Goal: Task Accomplishment & Management: Use online tool/utility

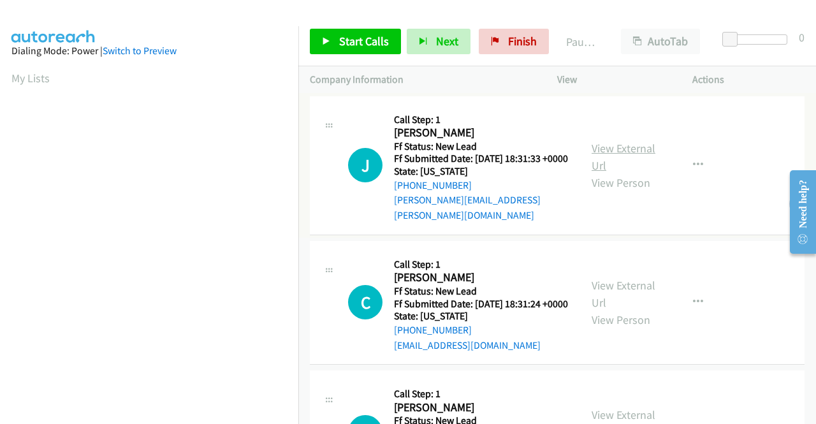
click at [631, 150] on link "View External Url" at bounding box center [624, 157] width 64 height 32
click at [636, 290] on link "View External Url" at bounding box center [624, 294] width 64 height 32
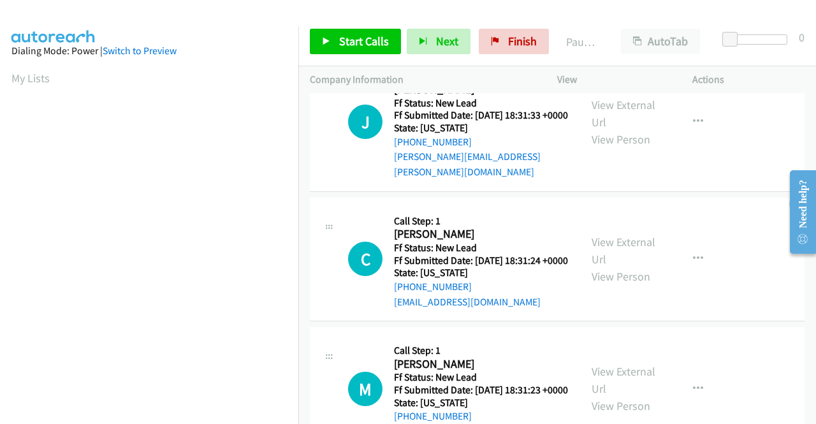
scroll to position [128, 0]
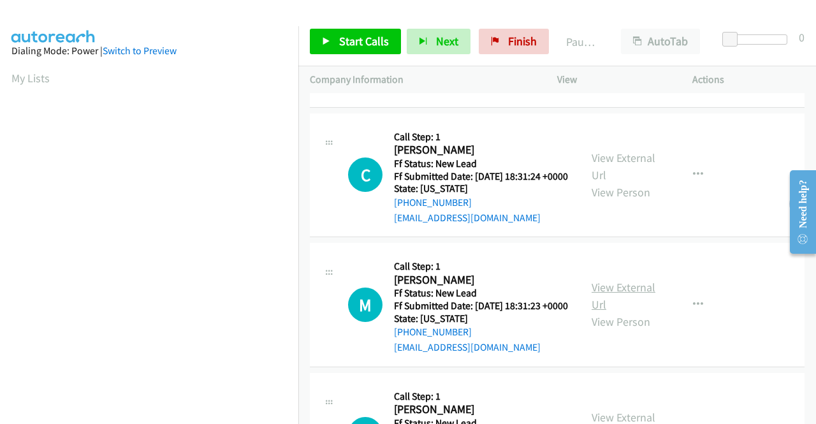
click at [630, 301] on link "View External Url" at bounding box center [624, 296] width 64 height 32
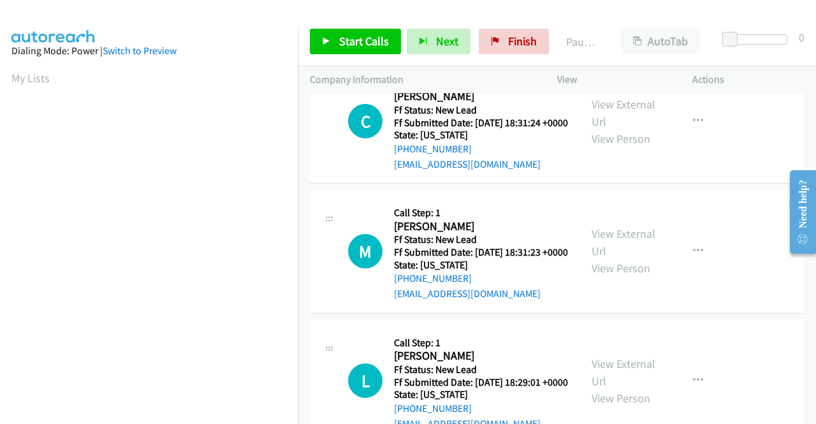
scroll to position [255, 0]
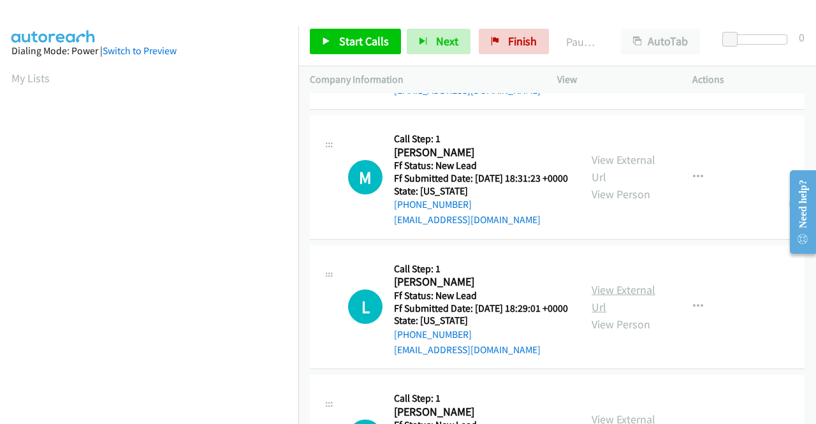
click at [628, 314] on link "View External Url" at bounding box center [624, 299] width 64 height 32
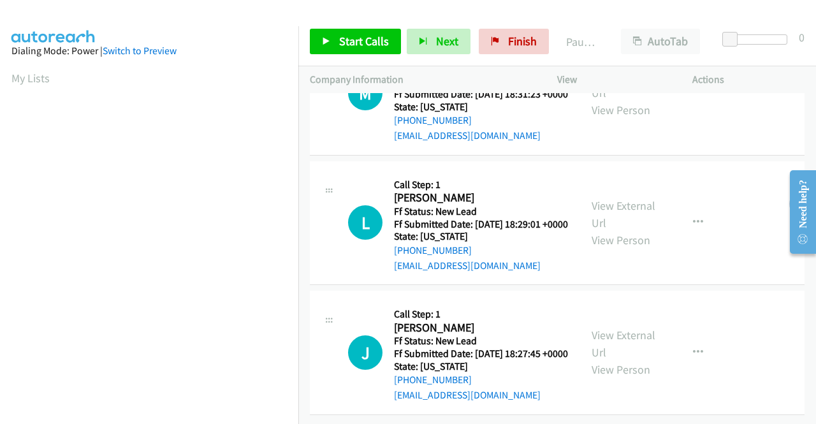
scroll to position [395, 0]
click at [610, 328] on link "View External Url" at bounding box center [624, 344] width 64 height 32
click at [345, 42] on span "Start Calls" at bounding box center [364, 41] width 50 height 15
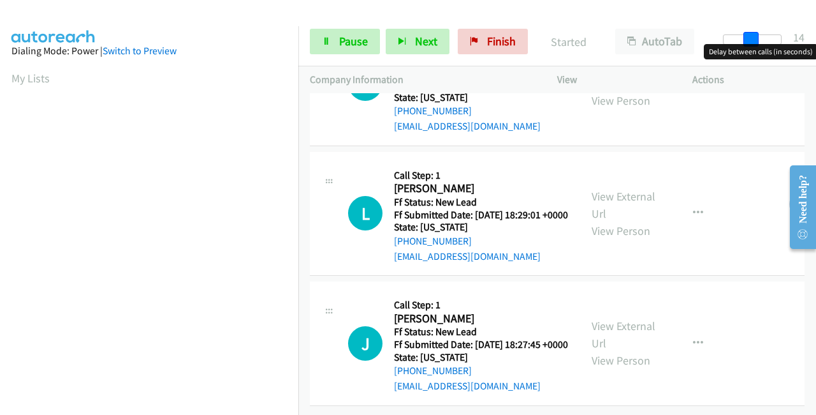
drag, startPoint x: 730, startPoint y: 37, endPoint x: 797, endPoint y: 38, distance: 67.0
click at [797, 38] on div "Start Calls Pause Next Finish Started AutoTab AutoTab 14" at bounding box center [557, 41] width 518 height 49
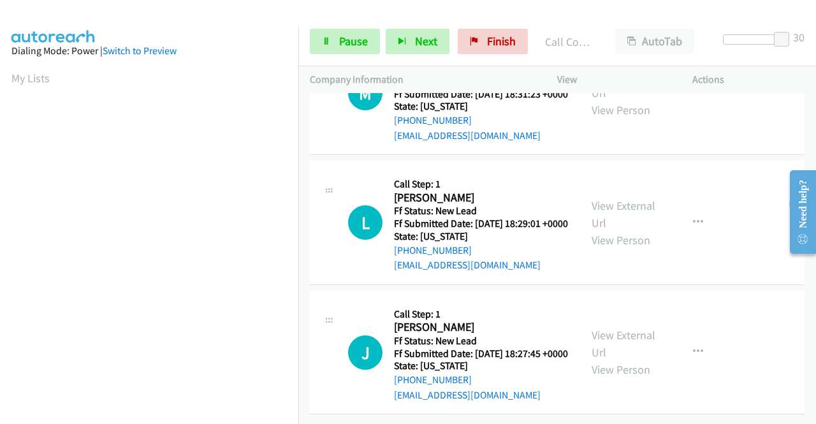
scroll to position [422, 0]
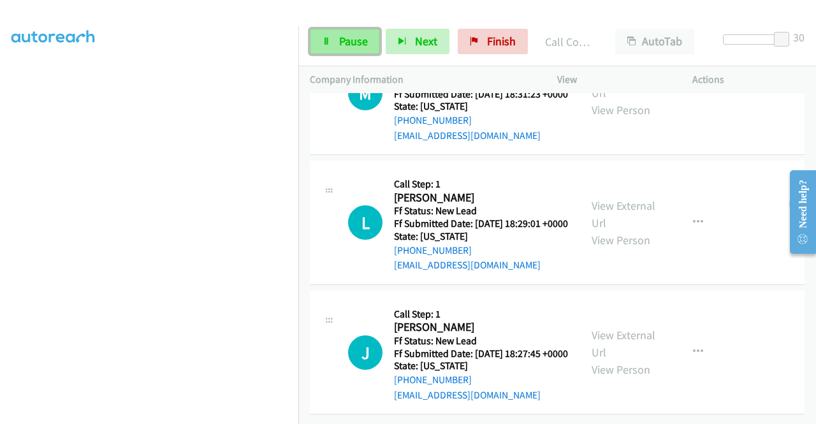
click at [339, 45] on span "Pause" at bounding box center [353, 41] width 29 height 15
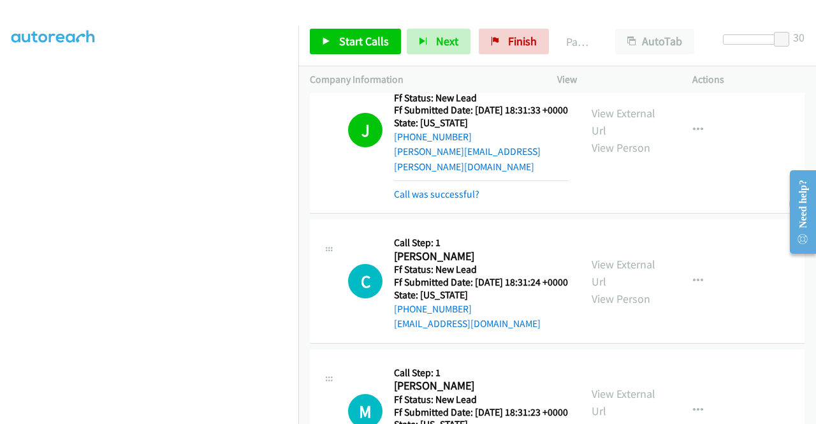
scroll to position [0, 0]
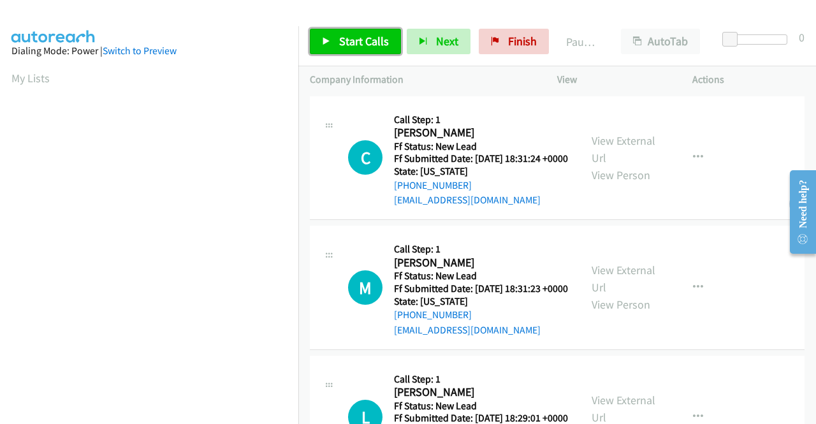
click at [349, 43] on span "Start Calls" at bounding box center [364, 41] width 50 height 15
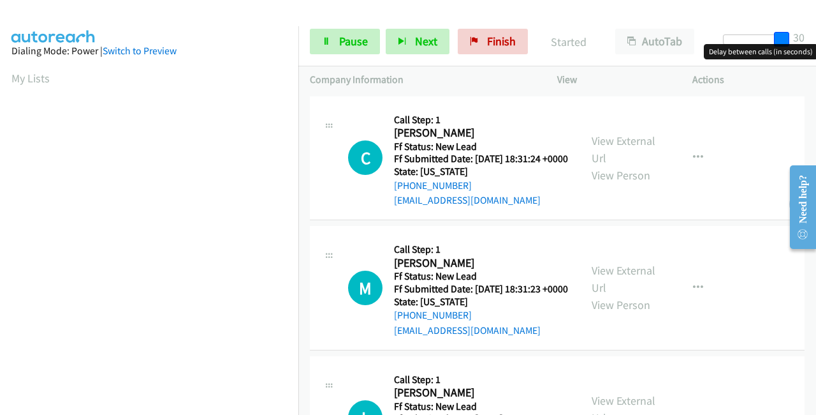
drag, startPoint x: 726, startPoint y: 41, endPoint x: 786, endPoint y: 35, distance: 60.2
click at [786, 35] on span at bounding box center [781, 39] width 15 height 15
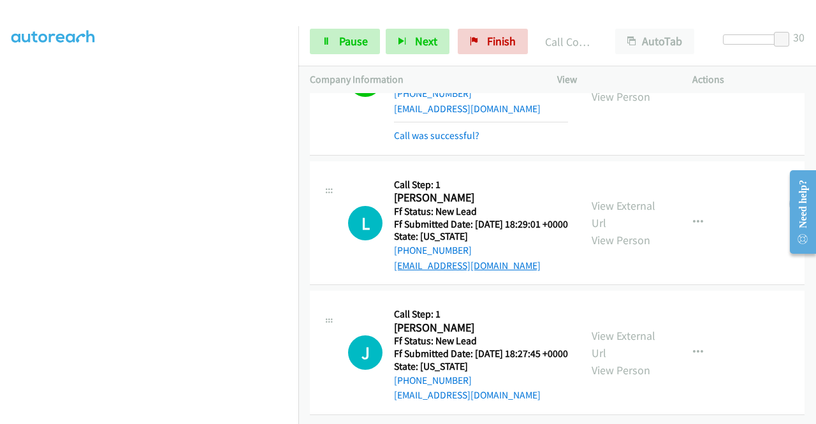
scroll to position [307, 0]
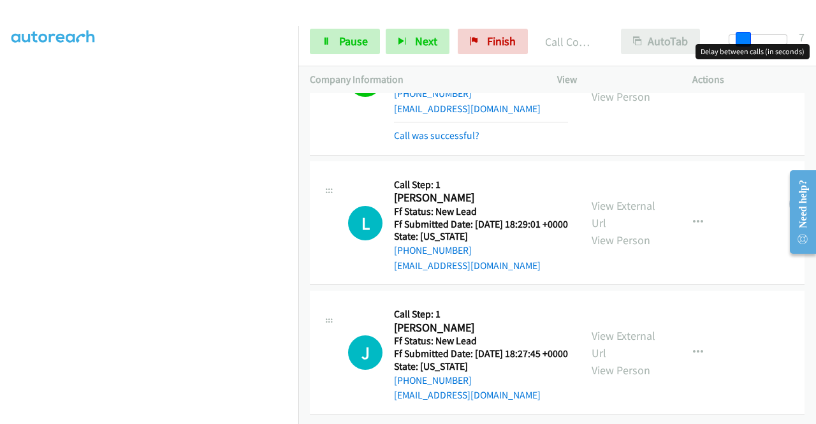
drag, startPoint x: 778, startPoint y: 35, endPoint x: 675, endPoint y: 45, distance: 103.8
click at [675, 45] on div "Start Calls Pause Next Finish Call Completed AutoTab AutoTab 7" at bounding box center [557, 41] width 518 height 49
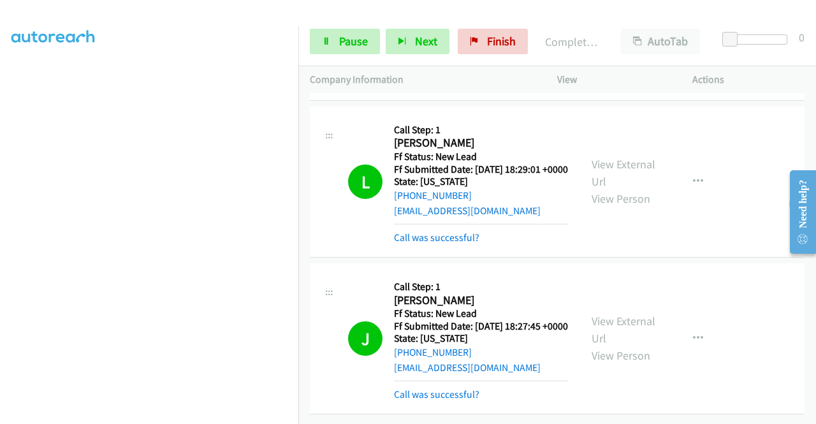
scroll to position [419, 0]
drag, startPoint x: 349, startPoint y: 45, endPoint x: 344, endPoint y: 38, distance: 8.7
click at [349, 45] on span "Pause" at bounding box center [353, 41] width 29 height 15
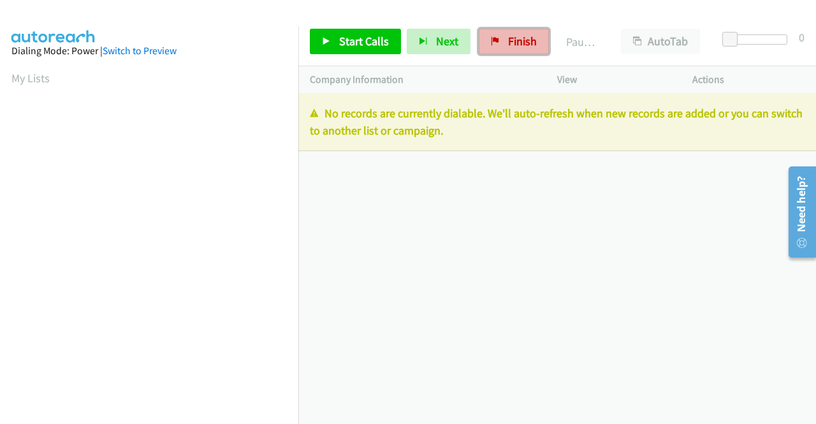
click at [517, 46] on span "Finish" at bounding box center [522, 41] width 29 height 15
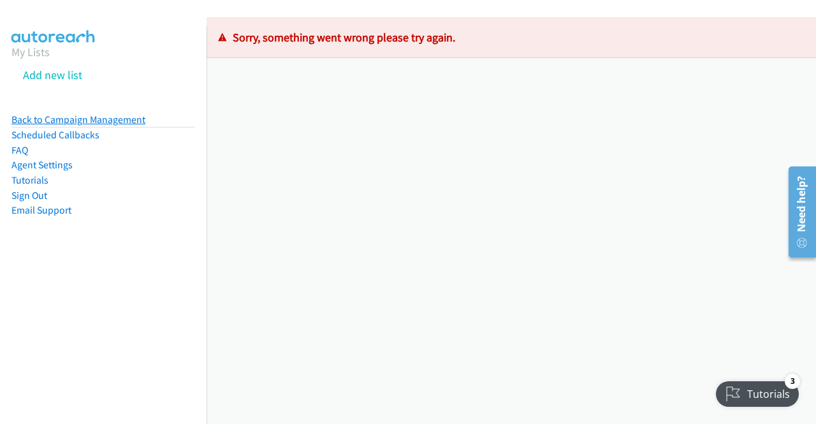
click at [112, 119] on link "Back to Campaign Management" at bounding box center [78, 120] width 134 height 12
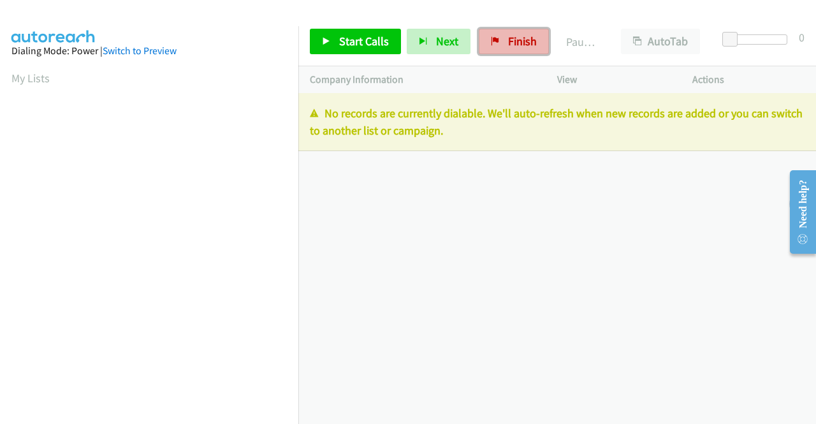
click at [511, 36] on span "Finish" at bounding box center [522, 41] width 29 height 15
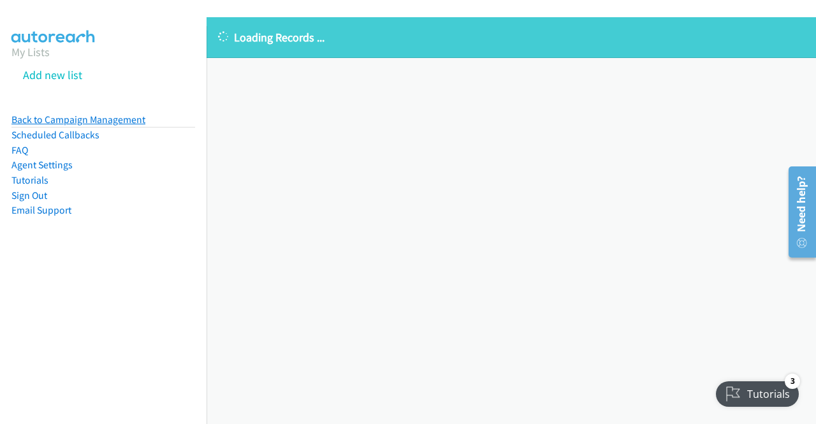
click at [93, 115] on link "Back to Campaign Management" at bounding box center [78, 120] width 134 height 12
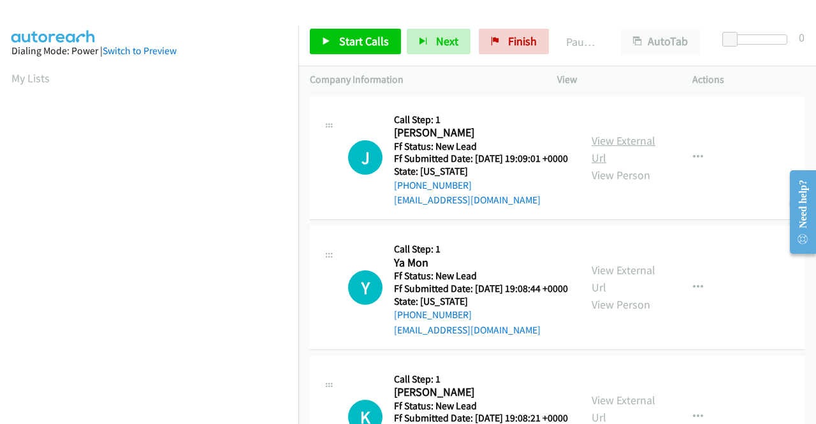
click at [598, 150] on link "View External Url" at bounding box center [624, 149] width 64 height 32
click at [628, 291] on link "View External Url" at bounding box center [624, 279] width 64 height 32
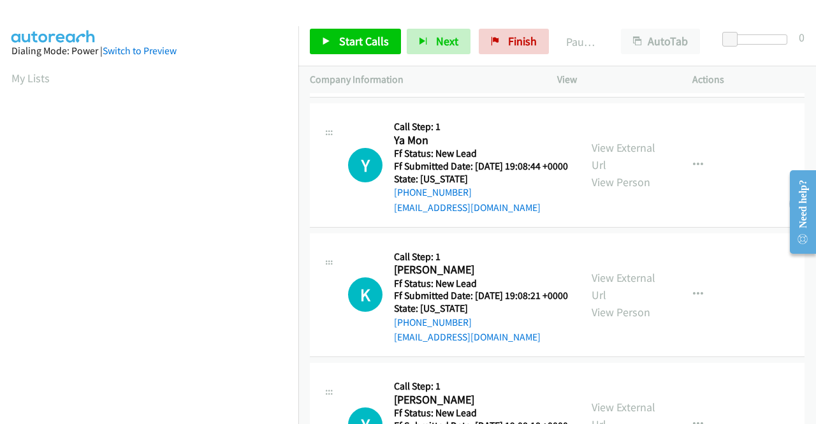
scroll to position [128, 0]
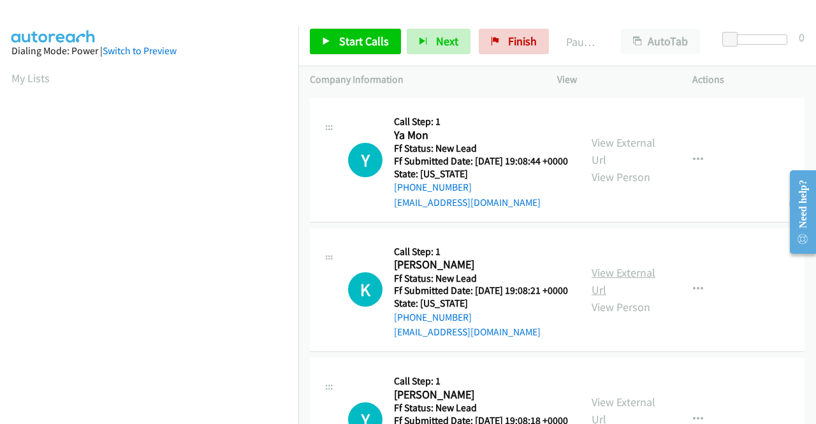
click at [624, 297] on link "View External Url" at bounding box center [624, 281] width 64 height 32
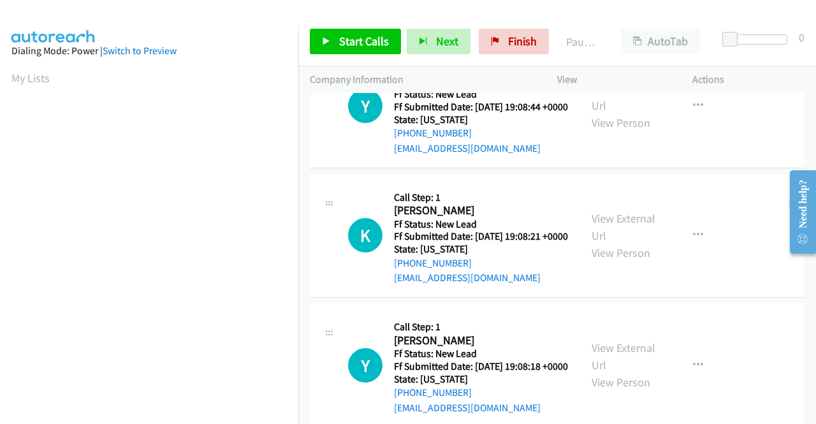
scroll to position [255, 0]
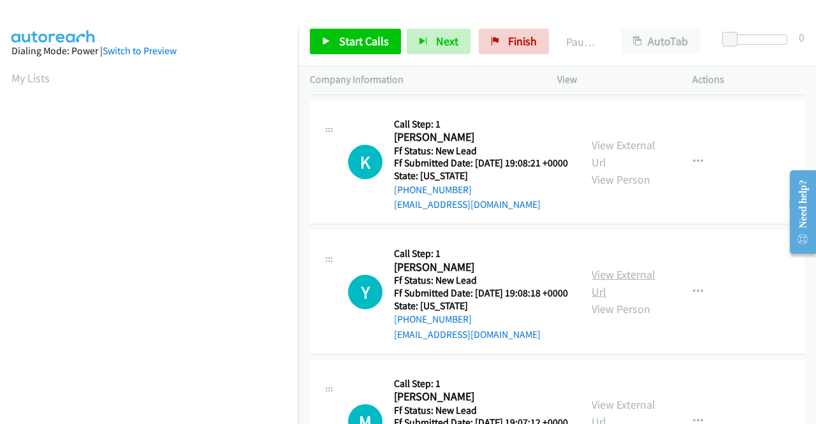
click at [621, 299] on link "View External Url" at bounding box center [624, 283] width 64 height 32
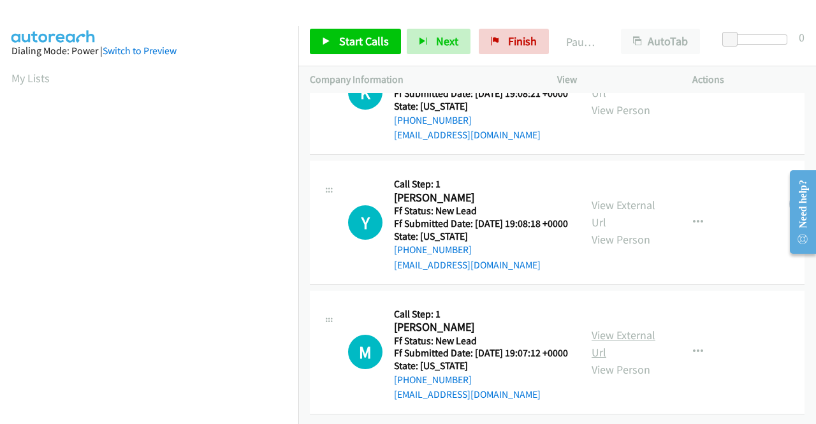
click at [606, 332] on link "View External Url" at bounding box center [624, 344] width 64 height 32
click at [371, 36] on span "Start Calls" at bounding box center [364, 41] width 50 height 15
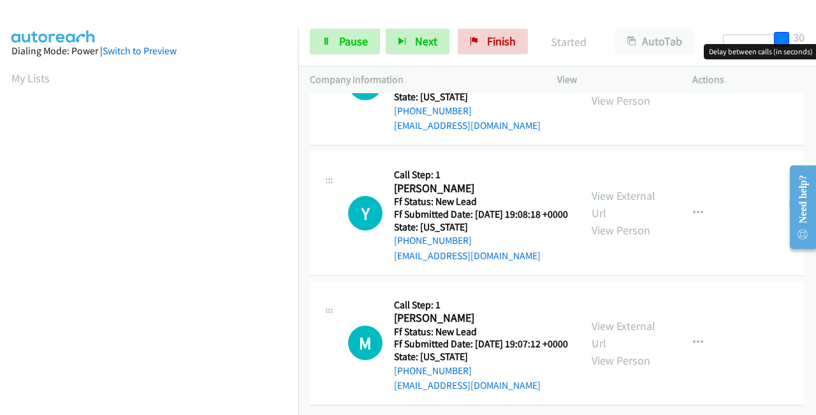
drag, startPoint x: 730, startPoint y: 36, endPoint x: 816, endPoint y: 38, distance: 85.5
click at [816, 38] on div "Start Calls Pause Next Finish Started AutoTab AutoTab 30" at bounding box center [557, 41] width 518 height 49
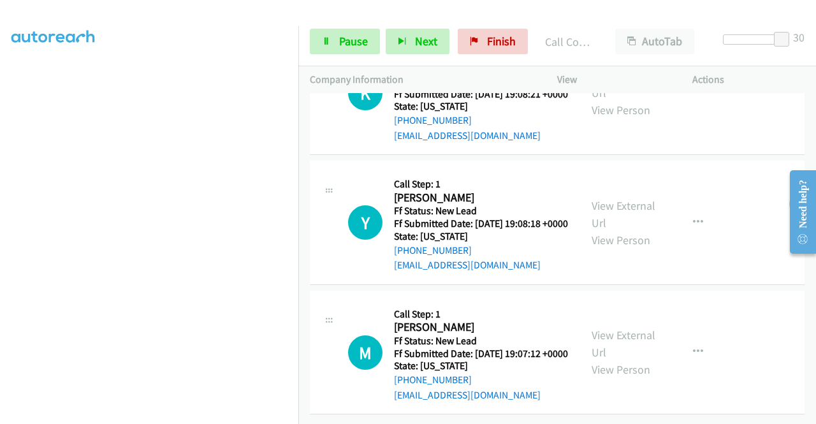
scroll to position [449, 0]
click at [357, 41] on span "Pause" at bounding box center [353, 41] width 29 height 15
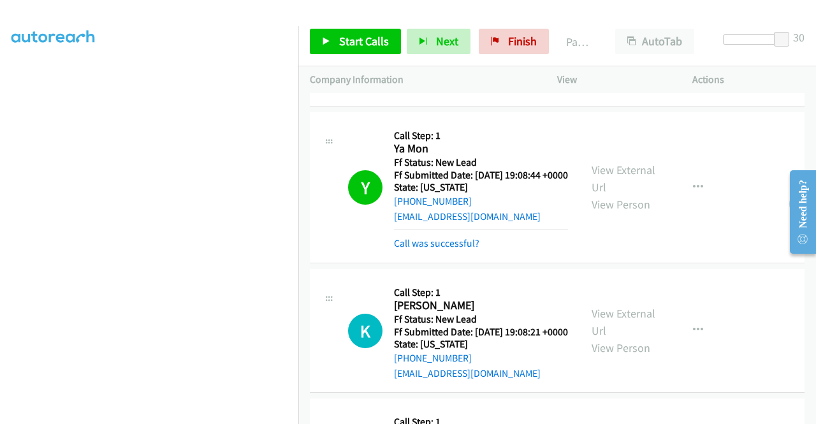
scroll to position [66, 0]
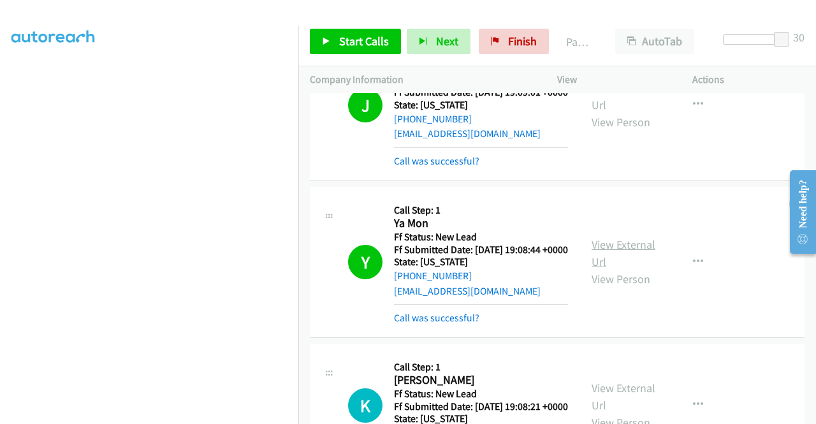
click at [633, 260] on link "View External Url" at bounding box center [624, 253] width 64 height 32
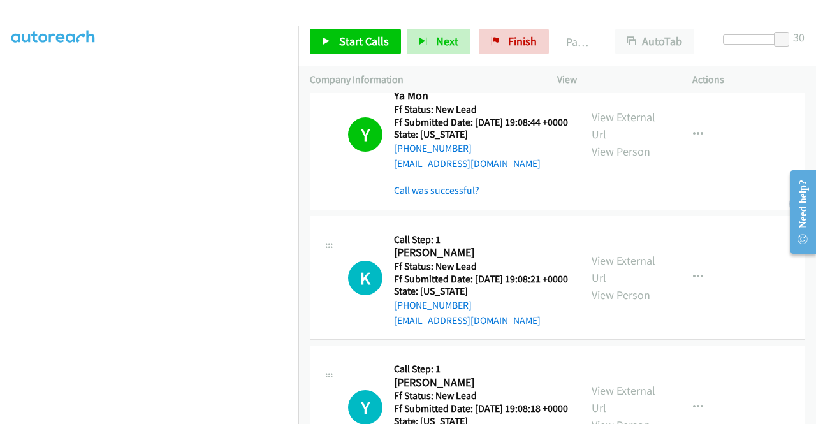
scroll to position [291, 0]
click at [352, 40] on span "Start Calls" at bounding box center [364, 41] width 50 height 15
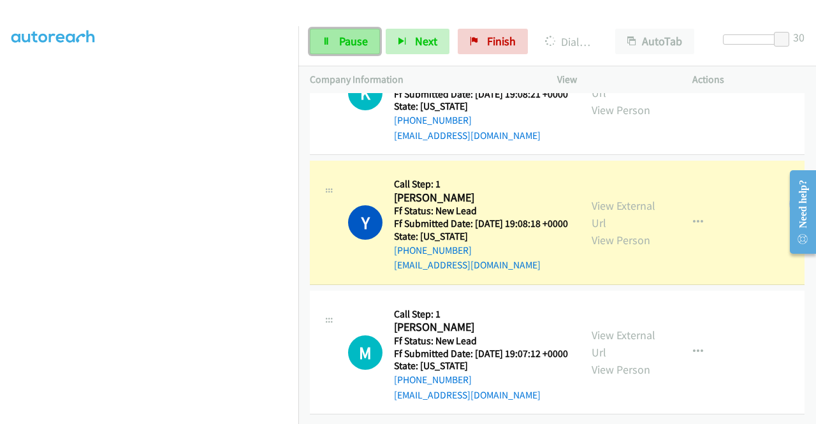
click at [362, 34] on span "Pause" at bounding box center [353, 41] width 29 height 15
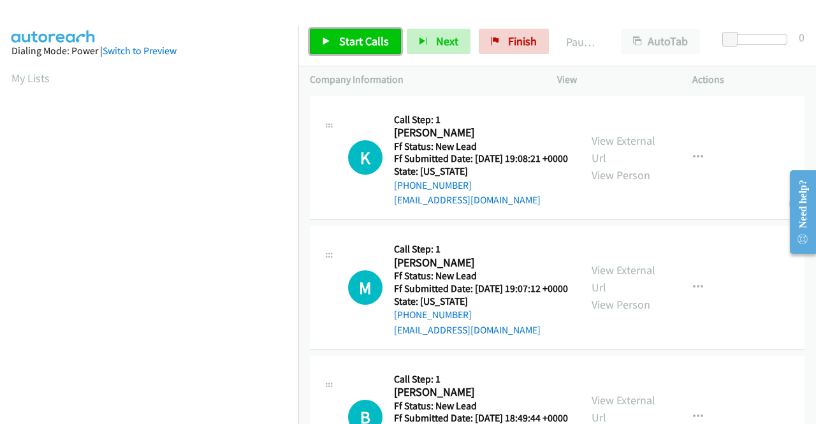
drag, startPoint x: 360, startPoint y: 41, endPoint x: 374, endPoint y: 33, distance: 16.6
click at [360, 41] on span "Start Calls" at bounding box center [364, 41] width 50 height 15
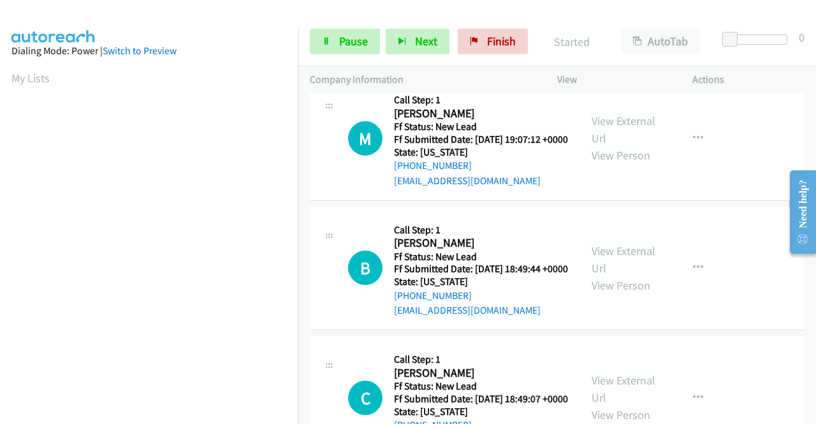
scroll to position [191, 0]
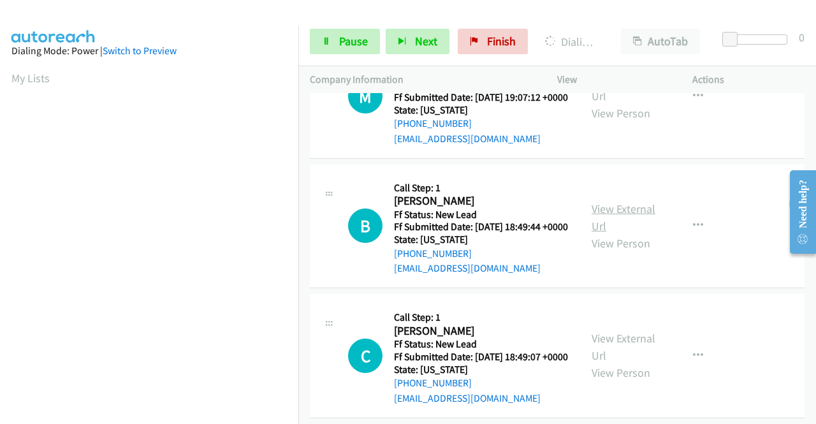
click at [636, 233] on link "View External Url" at bounding box center [624, 218] width 64 height 32
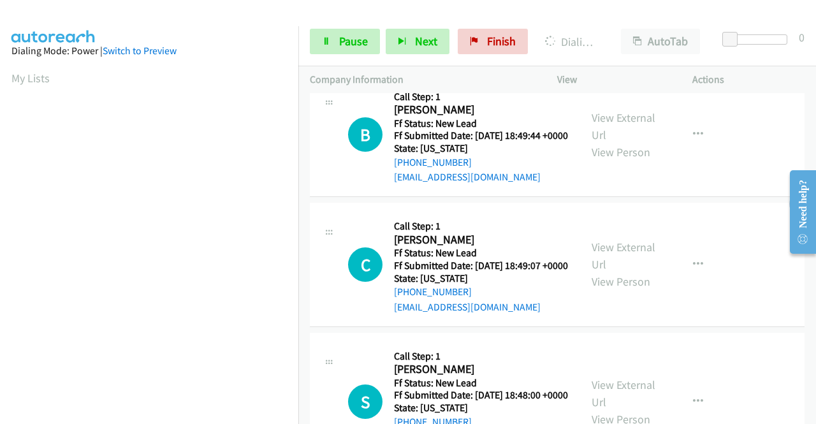
scroll to position [319, 0]
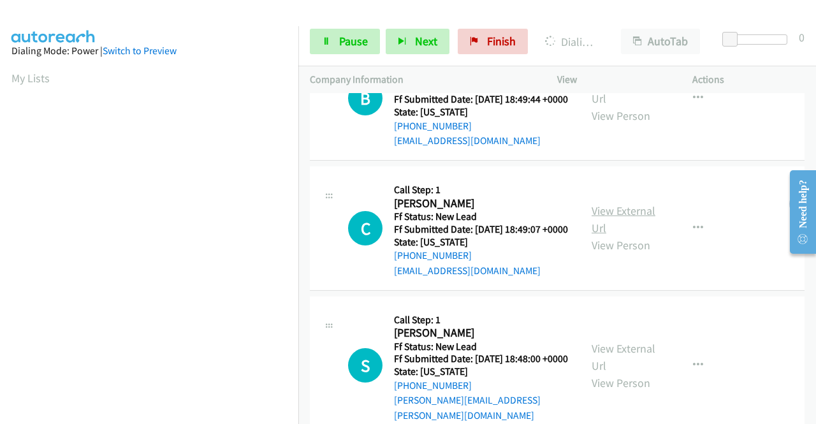
click at [611, 235] on link "View External Url" at bounding box center [624, 219] width 64 height 32
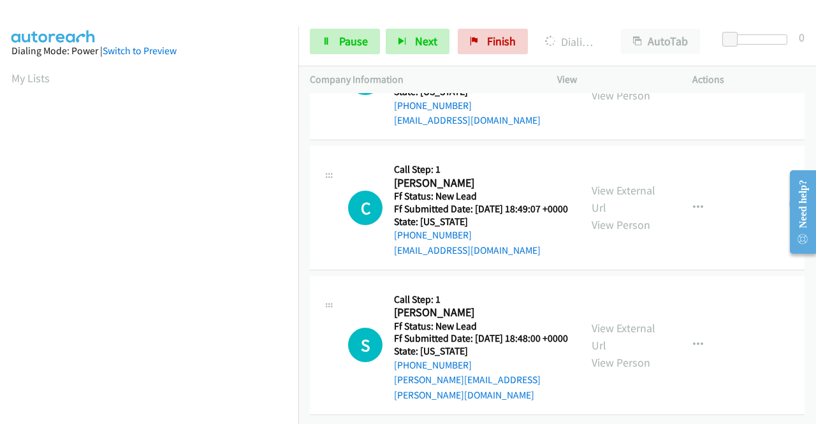
scroll to position [395, 0]
click at [628, 321] on link "View External Url" at bounding box center [624, 337] width 64 height 32
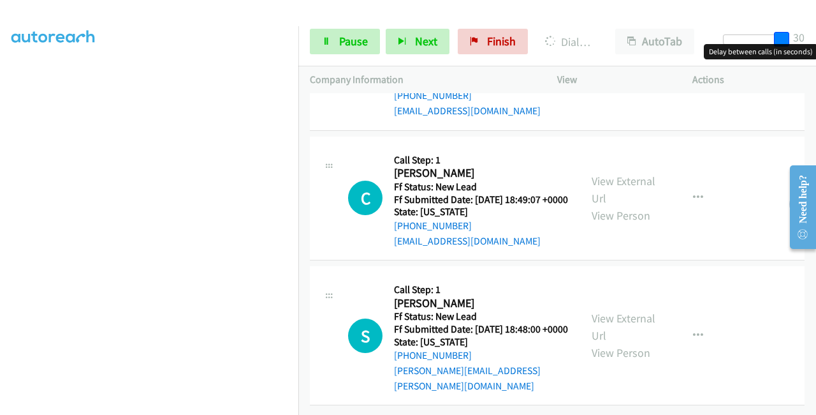
drag, startPoint x: 724, startPoint y: 38, endPoint x: 795, endPoint y: 80, distance: 82.0
click at [816, 48] on body "Start Calls Pause Next Finish Dialing Michelle Gleason AutoTab AutoTab 30 Compa…" at bounding box center [408, 30] width 816 height 61
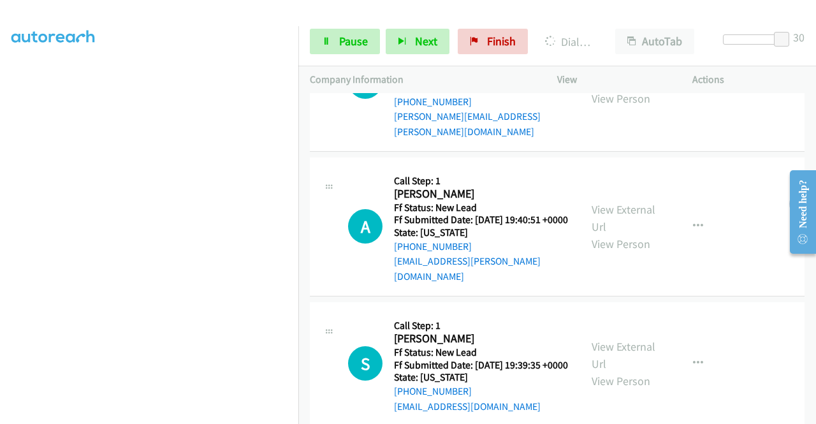
scroll to position [704, 0]
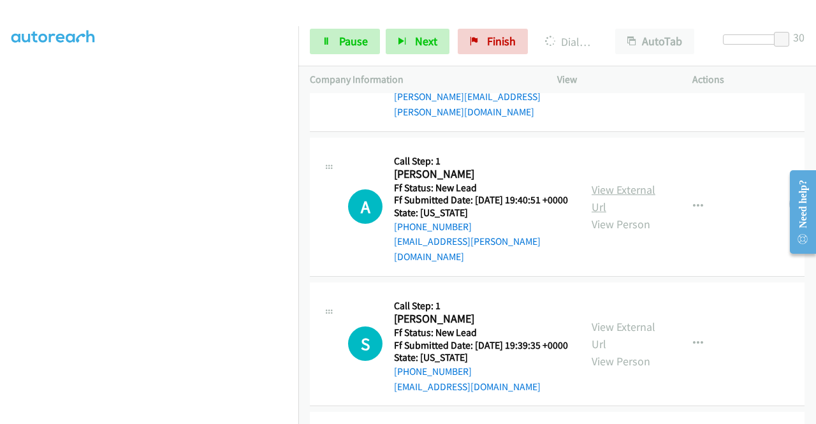
click at [628, 214] on link "View External Url" at bounding box center [624, 198] width 64 height 32
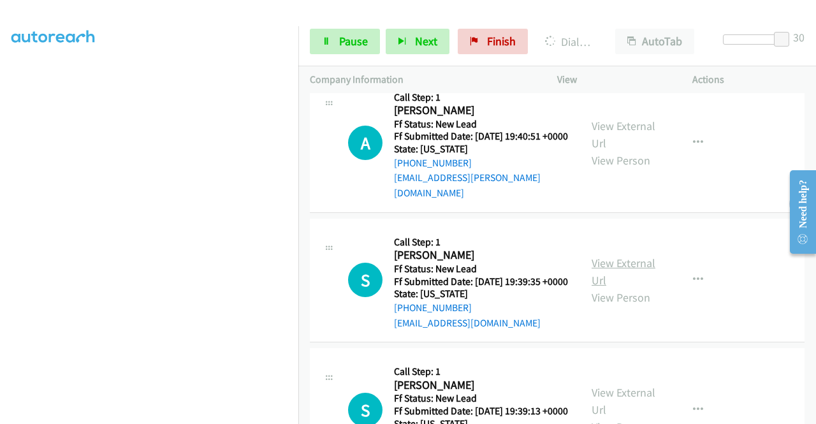
click at [615, 288] on link "View External Url" at bounding box center [624, 272] width 64 height 32
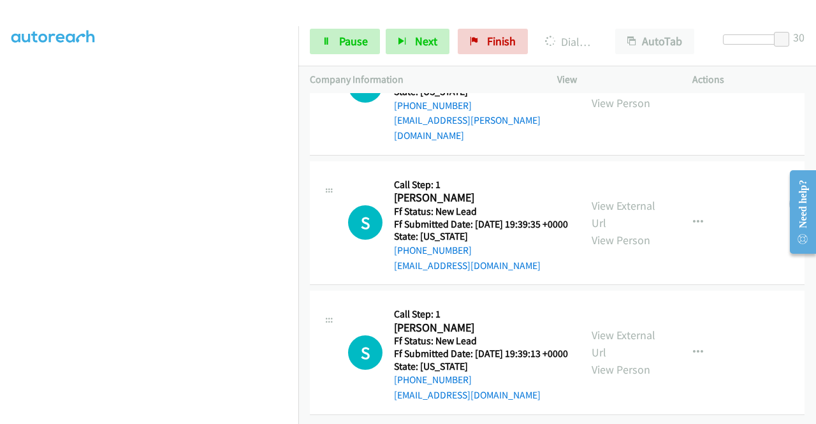
scroll to position [903, 0]
click at [608, 328] on link "View External Url" at bounding box center [624, 344] width 64 height 32
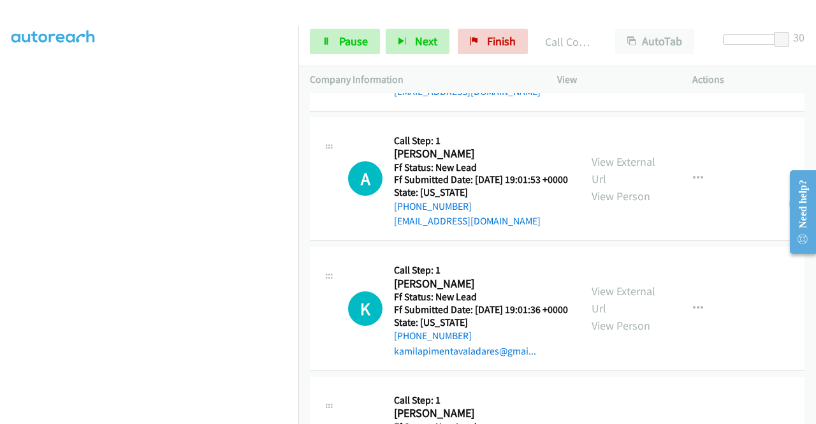
scroll to position [1212, 0]
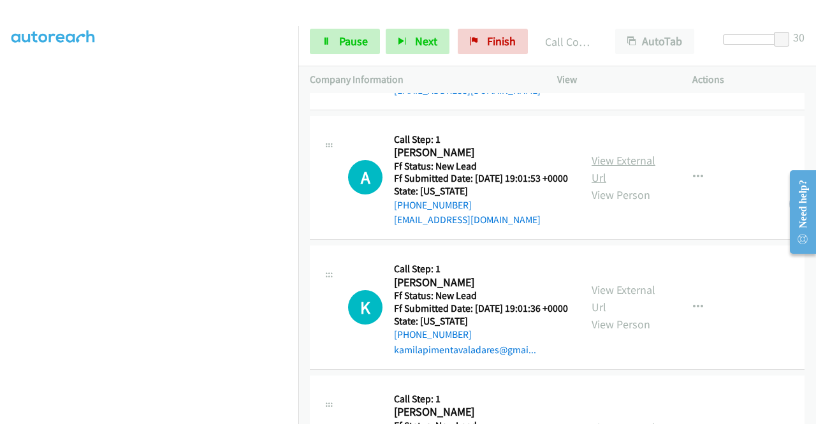
click at [629, 185] on link "View External Url" at bounding box center [624, 169] width 64 height 32
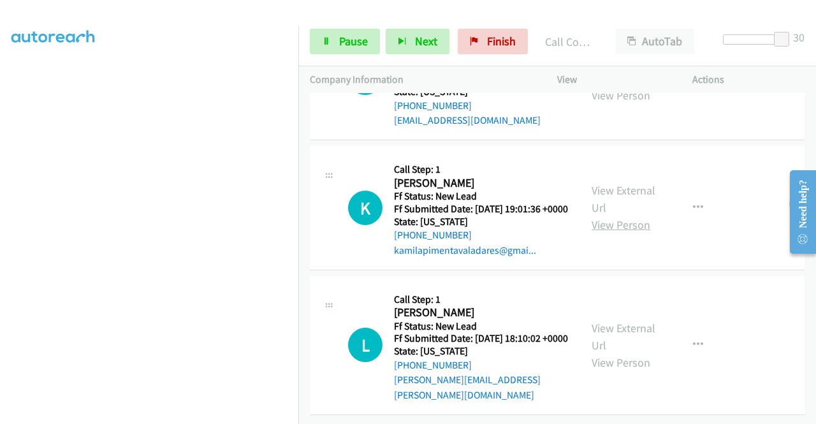
scroll to position [1339, 0]
click at [631, 215] on link "View External Url" at bounding box center [624, 199] width 64 height 32
click at [597, 321] on link "View External Url" at bounding box center [624, 337] width 64 height 32
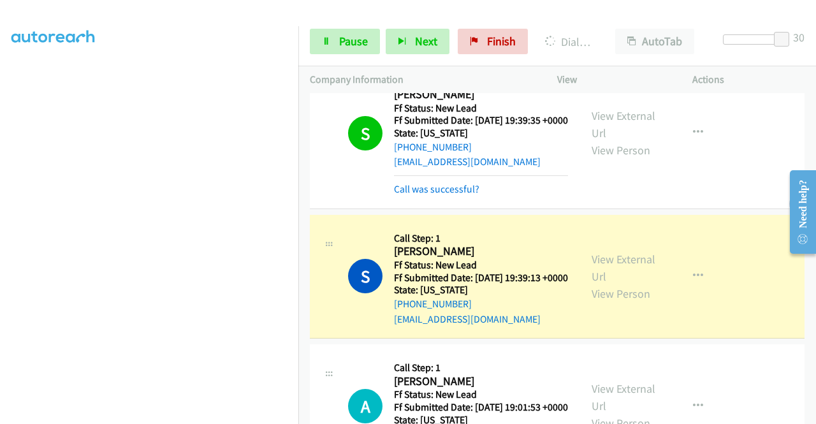
scroll to position [990, 0]
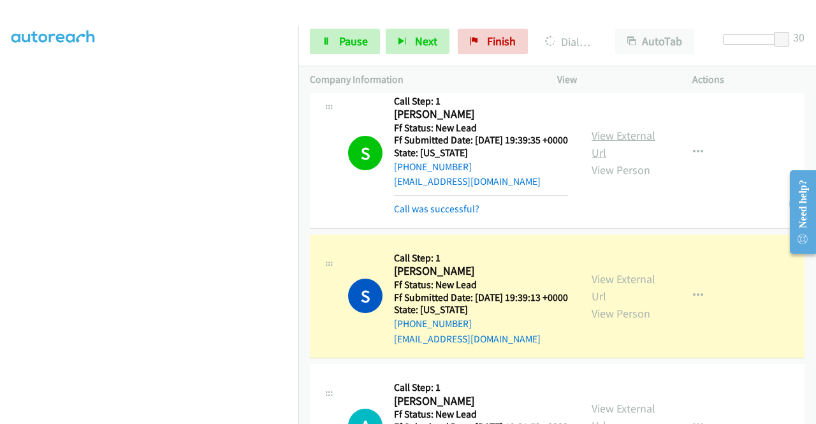
click at [630, 160] on link "View External Url" at bounding box center [624, 144] width 64 height 32
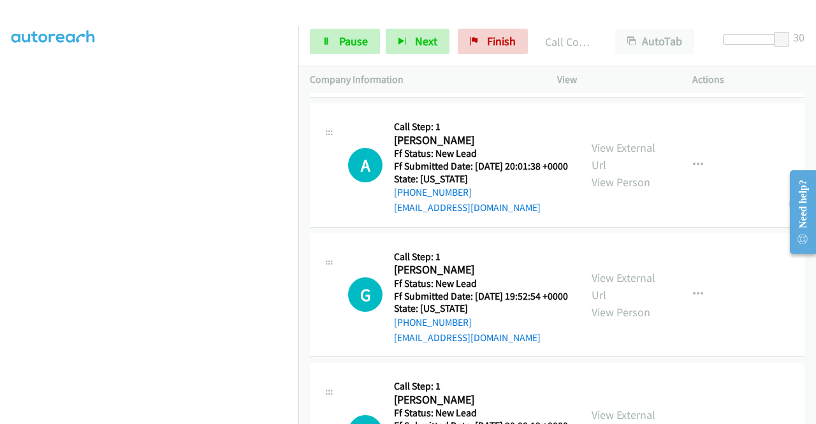
scroll to position [1746, 0]
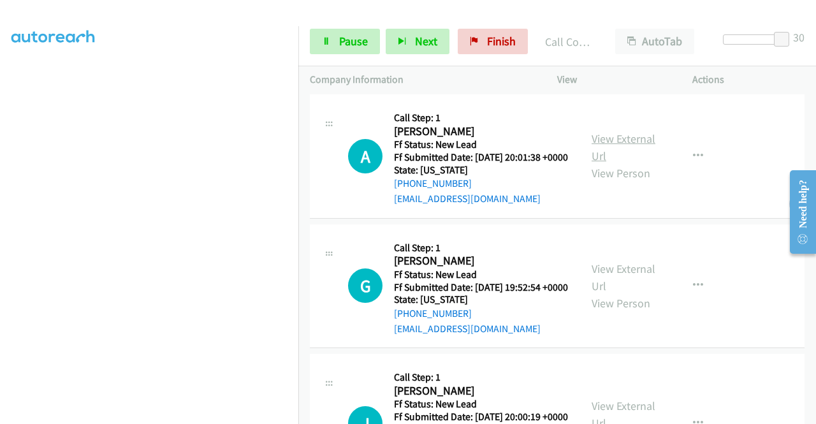
click at [620, 163] on link "View External Url" at bounding box center [624, 147] width 64 height 32
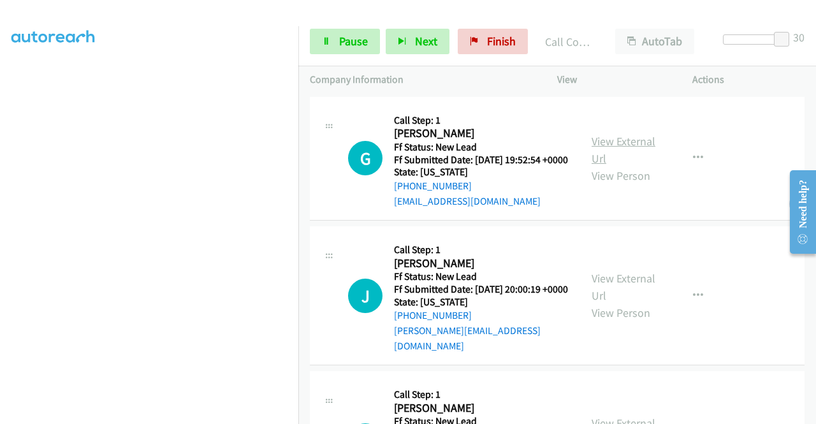
click at [610, 166] on link "View External Url" at bounding box center [624, 150] width 64 height 32
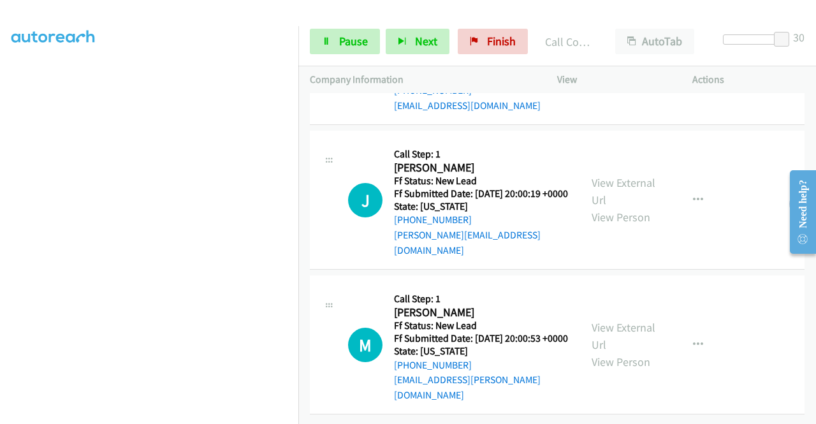
scroll to position [2065, 0]
click at [606, 198] on link "View External Url" at bounding box center [624, 191] width 64 height 32
click at [625, 349] on div "View External Url View Person" at bounding box center [625, 345] width 66 height 52
click at [625, 339] on link "View External Url" at bounding box center [624, 336] width 64 height 32
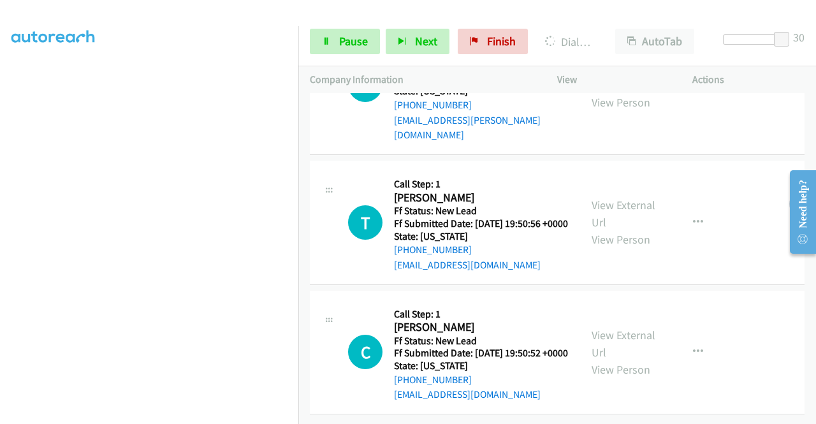
scroll to position [2398, 0]
click at [614, 198] on link "View External Url" at bounding box center [624, 214] width 64 height 32
click at [635, 328] on link "View External Url" at bounding box center [624, 344] width 64 height 32
click at [682, 210] on button "button" at bounding box center [698, 223] width 34 height 26
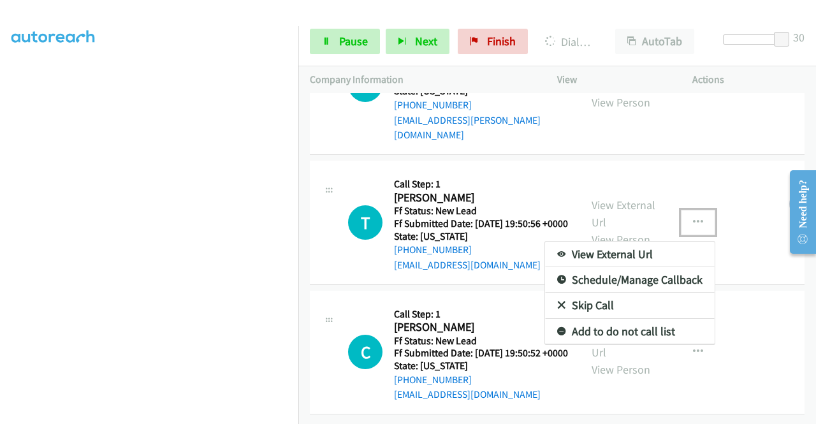
click at [589, 293] on link "Skip Call" at bounding box center [630, 306] width 170 height 26
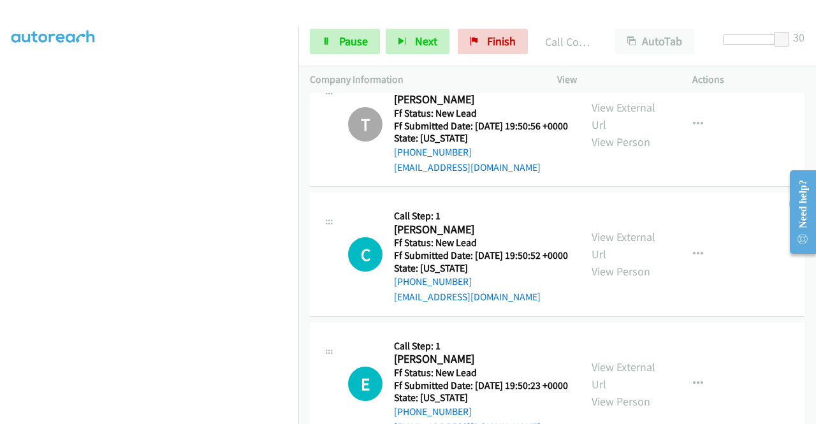
scroll to position [2375, 0]
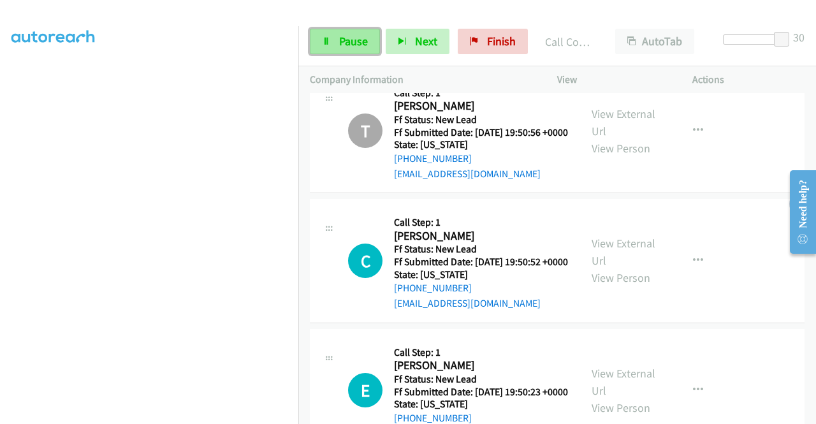
click at [332, 42] on link "Pause" at bounding box center [345, 42] width 70 height 26
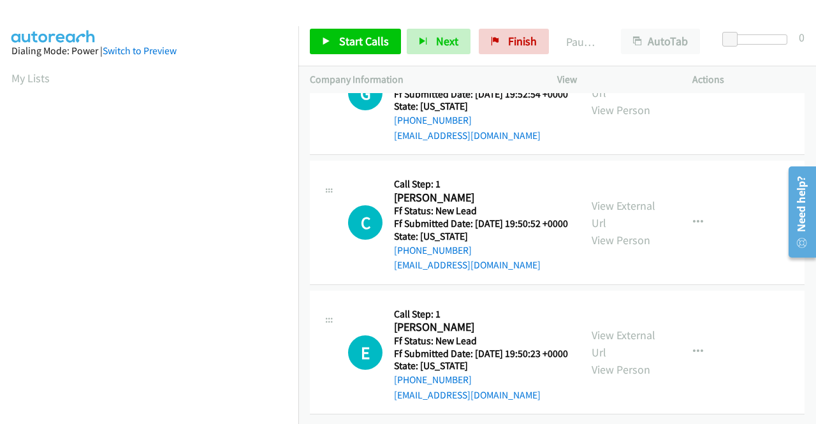
scroll to position [395, 0]
click at [625, 328] on link "View External Url" at bounding box center [624, 344] width 64 height 32
click at [329, 38] on icon at bounding box center [326, 42] width 9 height 9
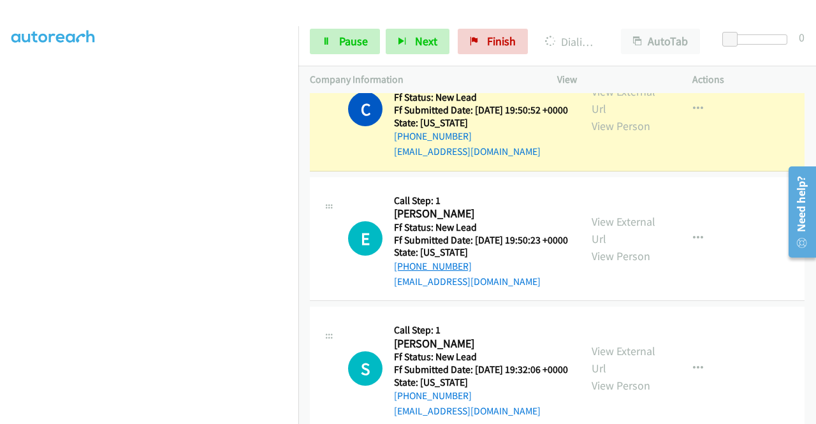
scroll to position [619, 0]
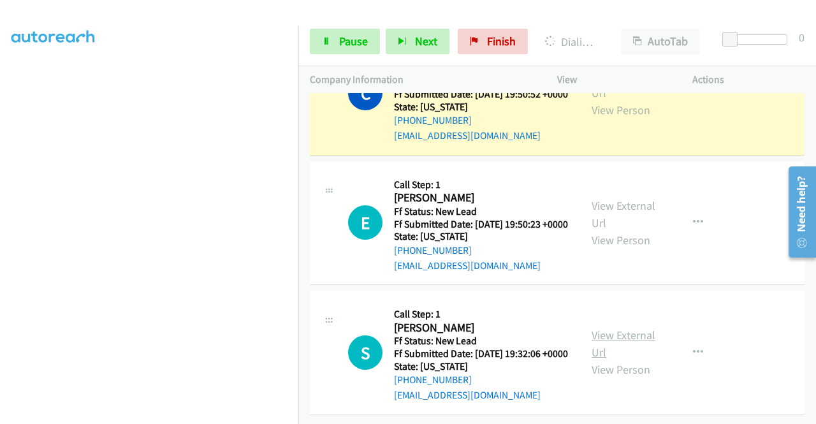
click at [628, 328] on link "View External Url" at bounding box center [624, 344] width 64 height 32
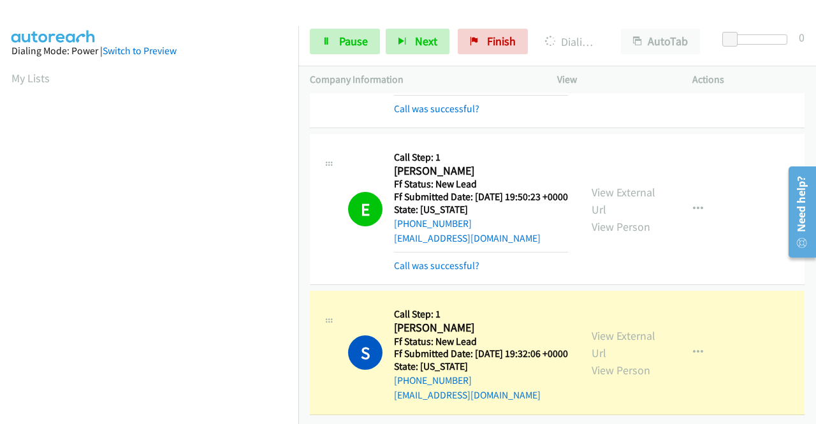
scroll to position [672, 0]
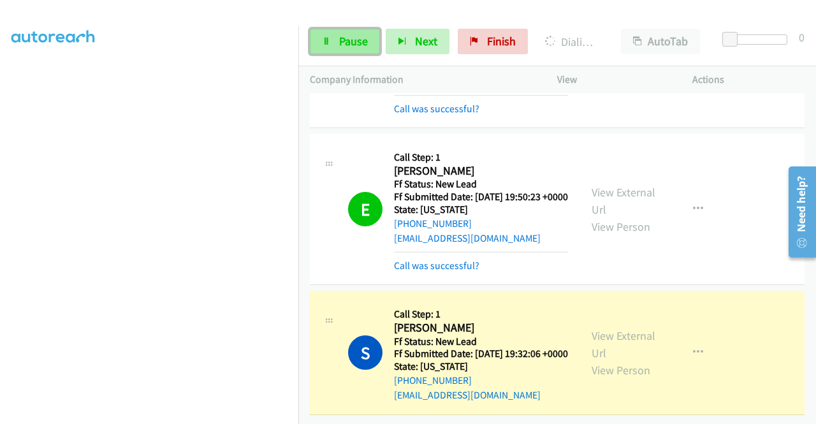
drag, startPoint x: 353, startPoint y: 39, endPoint x: 347, endPoint y: 40, distance: 6.5
click at [353, 39] on span "Pause" at bounding box center [353, 41] width 29 height 15
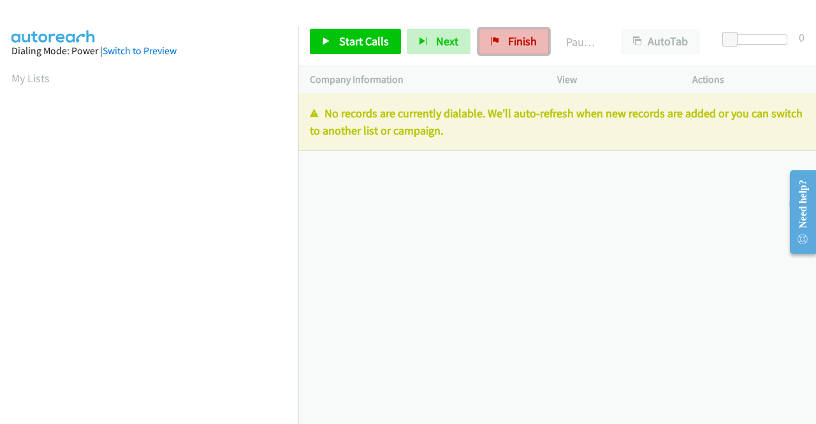
click at [515, 43] on span "Finish" at bounding box center [522, 41] width 29 height 15
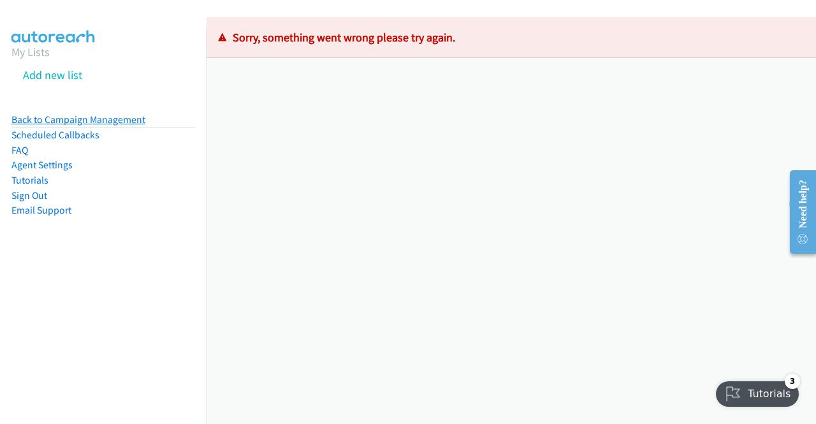
click at [90, 119] on link "Back to Campaign Management" at bounding box center [78, 120] width 134 height 12
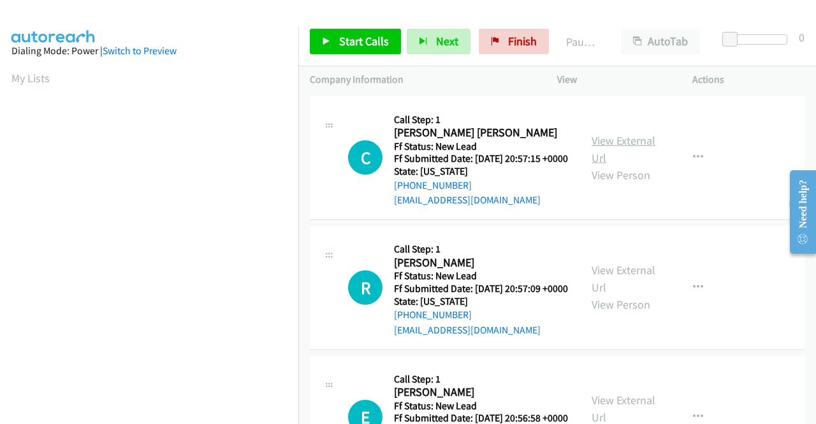
click at [624, 145] on link "View External Url" at bounding box center [624, 149] width 64 height 32
click at [623, 286] on link "View External Url" at bounding box center [624, 279] width 64 height 32
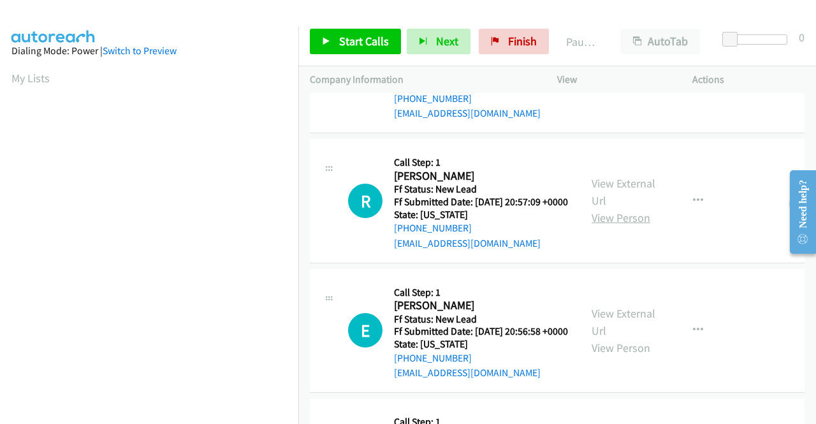
scroll to position [128, 0]
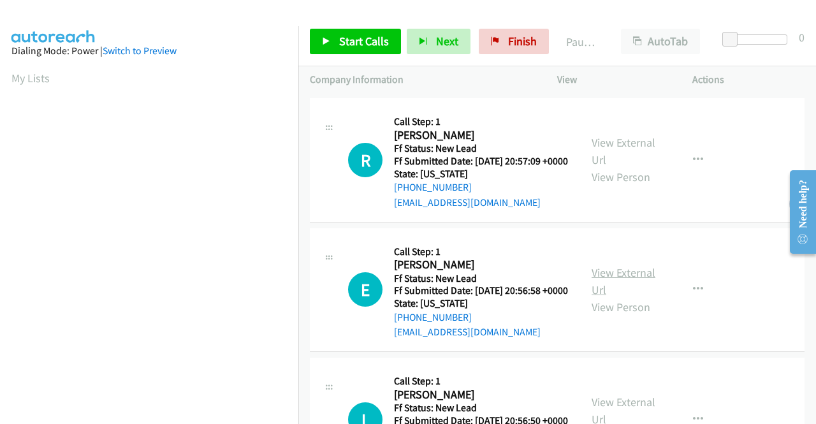
click at [622, 297] on link "View External Url" at bounding box center [624, 281] width 64 height 32
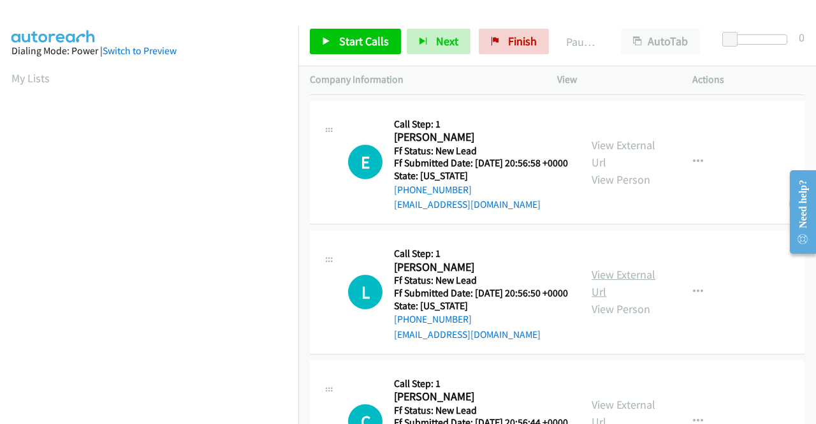
click at [626, 299] on link "View External Url" at bounding box center [624, 283] width 64 height 32
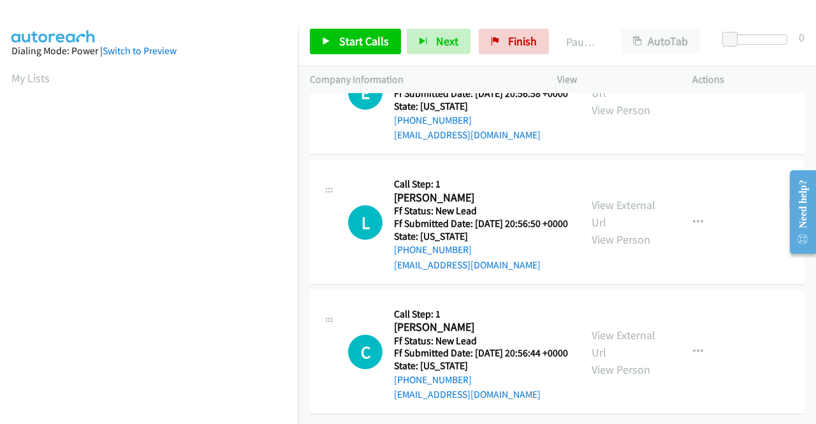
scroll to position [383, 0]
click at [616, 332] on link "View External Url" at bounding box center [624, 344] width 64 height 32
click at [346, 39] on span "Start Calls" at bounding box center [364, 41] width 50 height 15
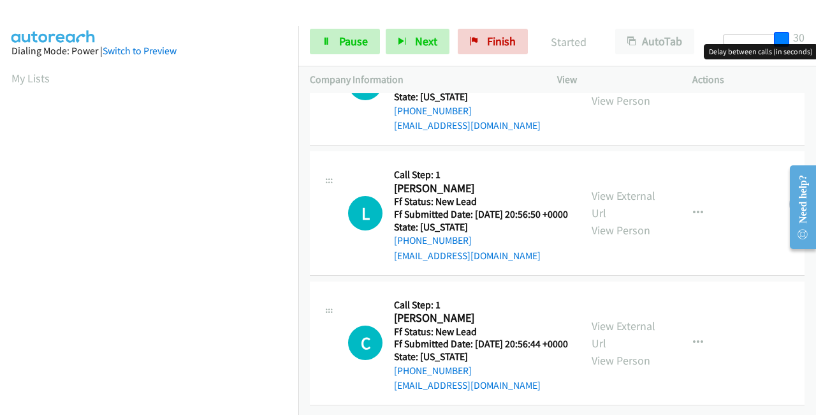
drag, startPoint x: 731, startPoint y: 36, endPoint x: 816, endPoint y: 37, distance: 84.8
click at [816, 37] on div "Start Calls Pause Next Finish Started AutoTab AutoTab 30" at bounding box center [557, 41] width 518 height 49
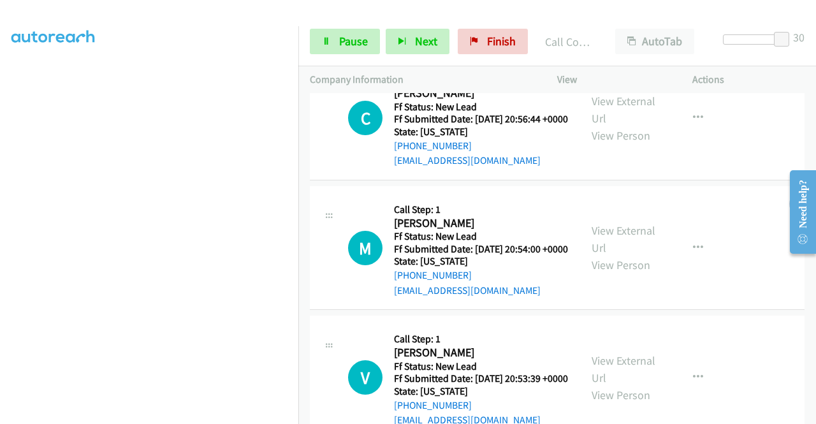
scroll to position [768, 0]
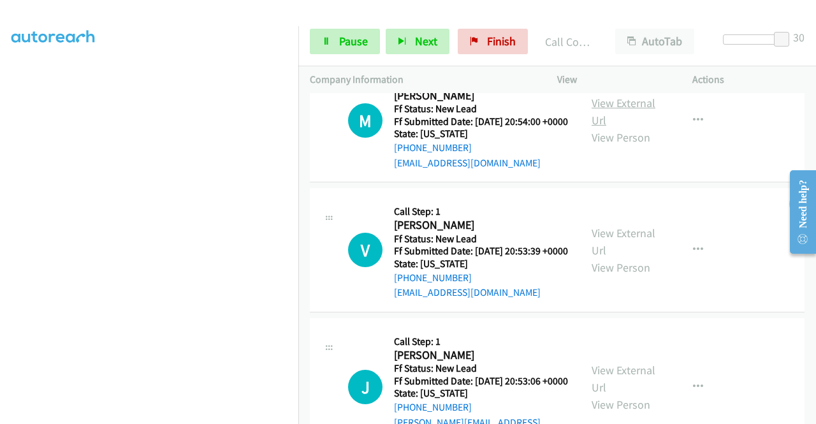
click at [639, 128] on link "View External Url" at bounding box center [624, 112] width 64 height 32
click at [596, 258] on link "View External Url" at bounding box center [624, 242] width 64 height 32
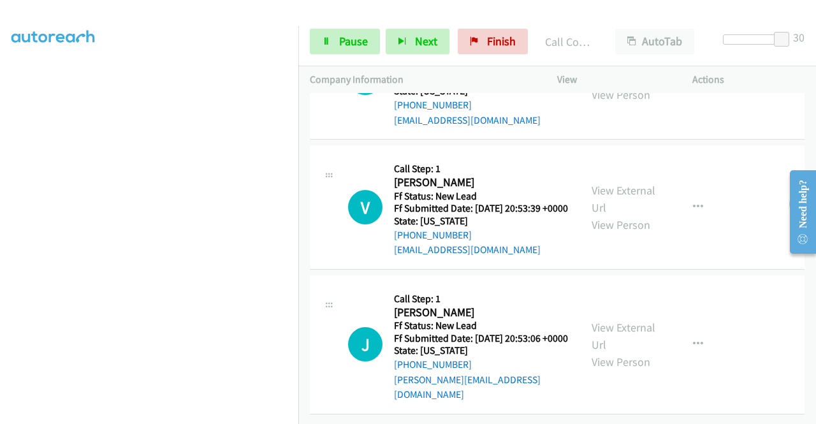
scroll to position [903, 0]
click at [598, 320] on link "View External Url" at bounding box center [624, 336] width 64 height 32
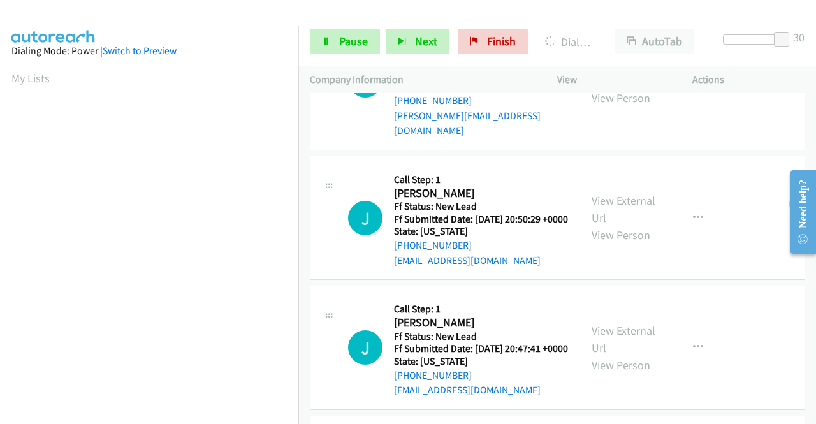
scroll to position [1212, 0]
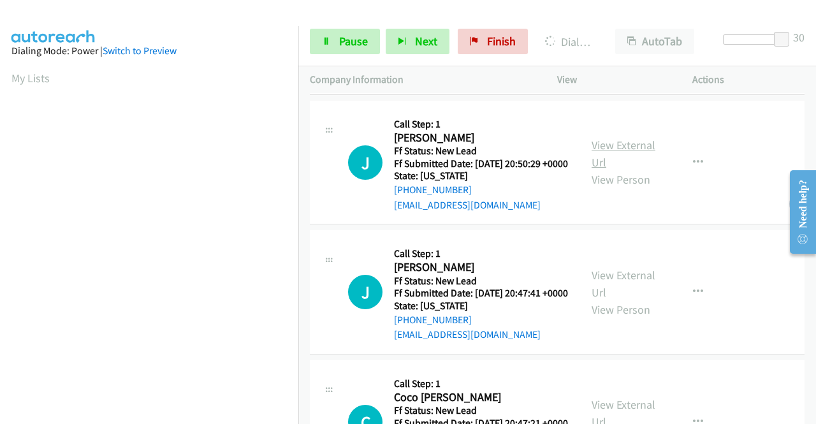
click at [612, 170] on link "View External Url" at bounding box center [624, 154] width 64 height 32
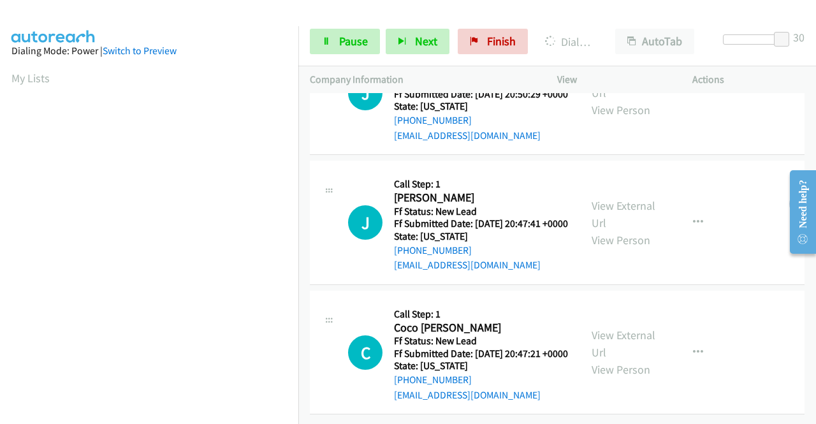
scroll to position [1339, 0]
click at [599, 230] on link "View External Url" at bounding box center [624, 214] width 64 height 32
click at [631, 328] on link "View External Url" at bounding box center [624, 344] width 64 height 32
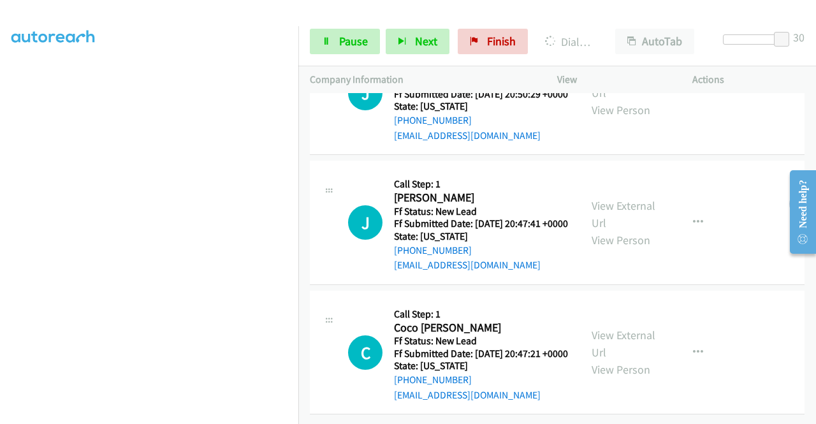
click at [224, 416] on section at bounding box center [149, 121] width 276 height 610
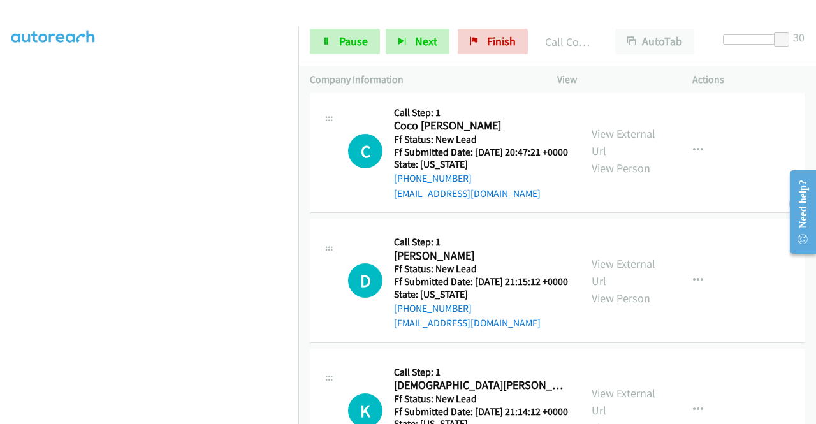
scroll to position [1692, 0]
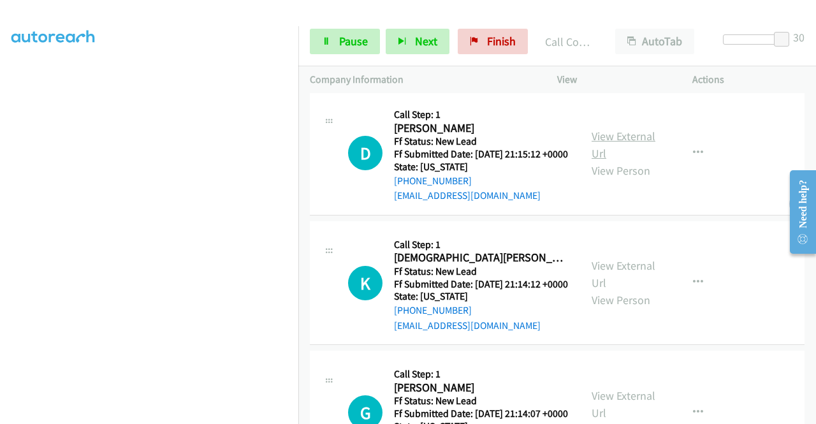
click at [601, 161] on link "View External Url" at bounding box center [624, 145] width 64 height 32
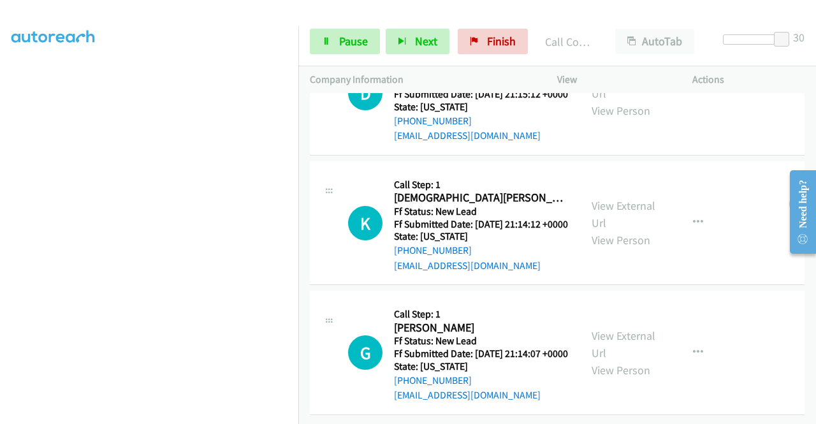
scroll to position [1820, 0]
click at [601, 230] on link "View External Url" at bounding box center [624, 214] width 64 height 32
click at [592, 328] on link "View External Url" at bounding box center [624, 344] width 64 height 32
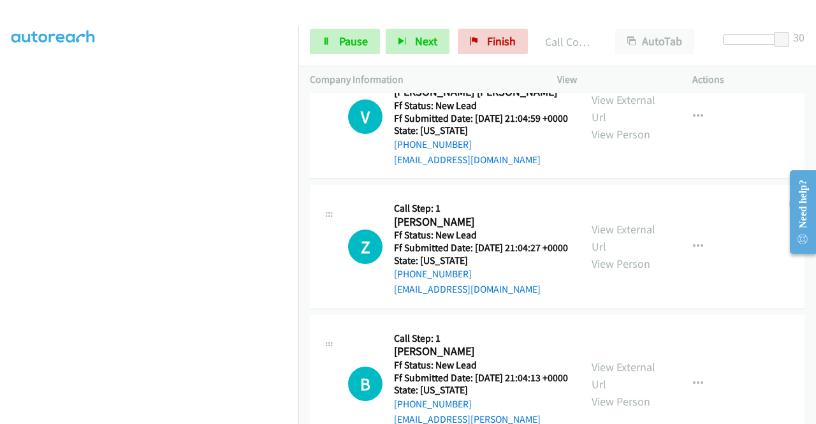
scroll to position [2199, 0]
click at [624, 124] on link "View External Url" at bounding box center [624, 108] width 64 height 32
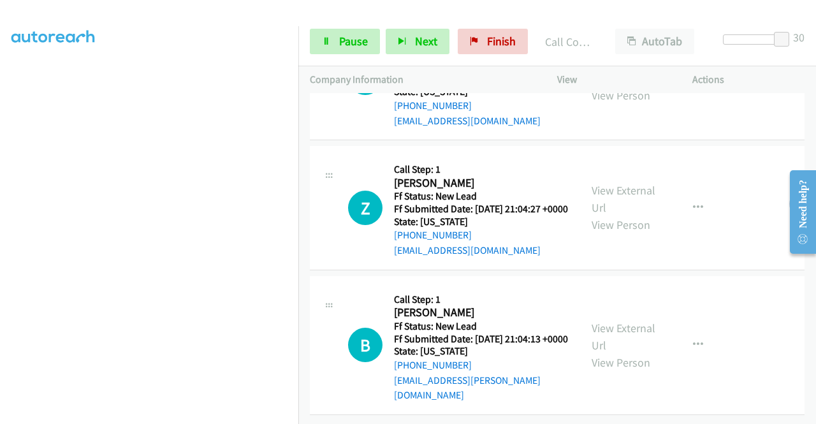
scroll to position [2390, 0]
click at [608, 212] on link "View External Url" at bounding box center [624, 199] width 64 height 32
click at [629, 324] on link "View External Url" at bounding box center [624, 337] width 64 height 32
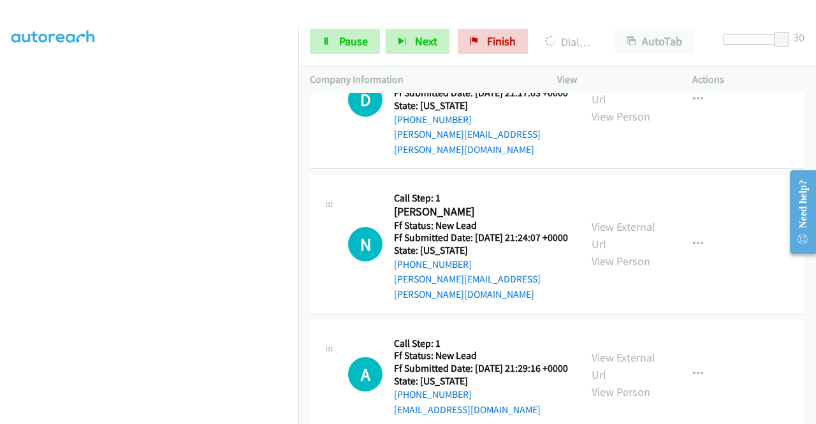
scroll to position [2744, 0]
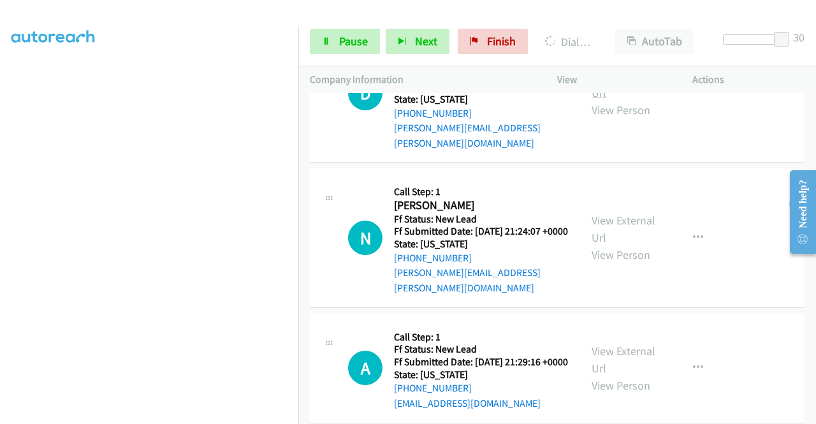
click at [615, 100] on link "View External Url" at bounding box center [624, 84] width 64 height 32
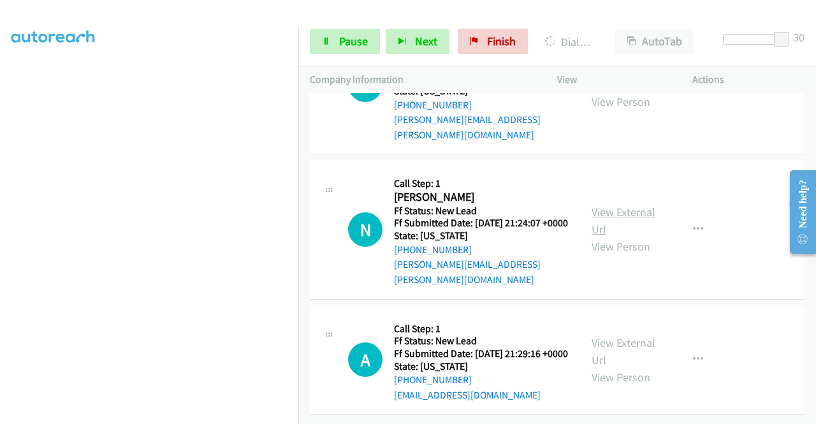
click at [622, 206] on link "View External Url" at bounding box center [624, 221] width 64 height 32
click at [626, 343] on link "View External Url" at bounding box center [624, 351] width 64 height 32
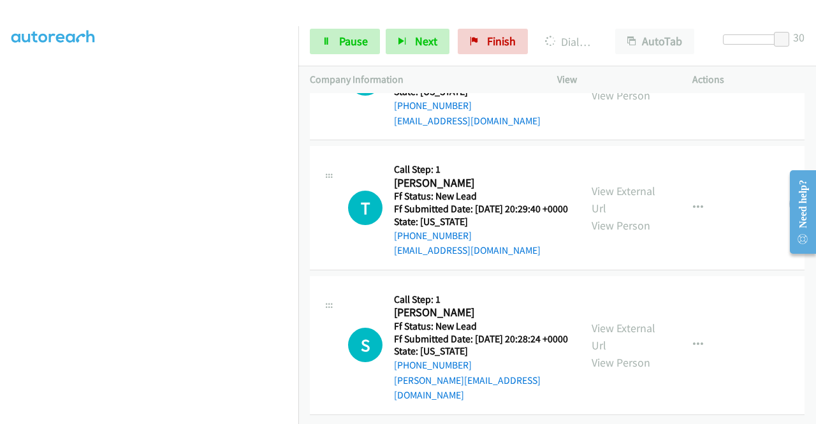
scroll to position [3230, 0]
click at [625, 85] on link "View External Url" at bounding box center [624, 70] width 64 height 32
click at [606, 184] on link "View External Url" at bounding box center [624, 200] width 64 height 32
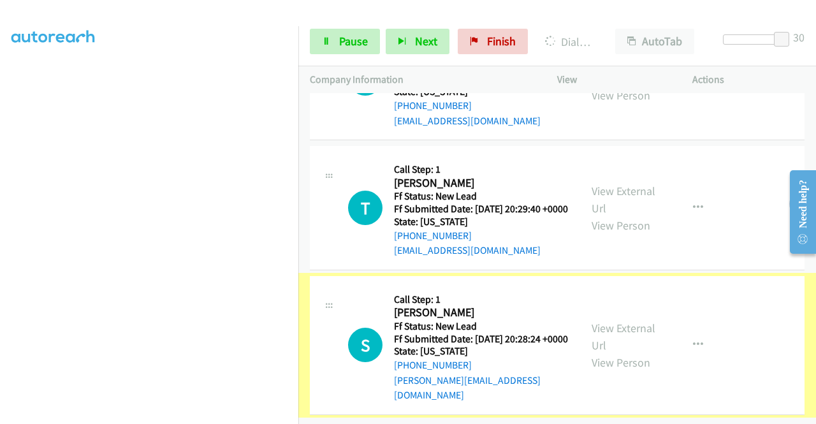
scroll to position [3425, 0]
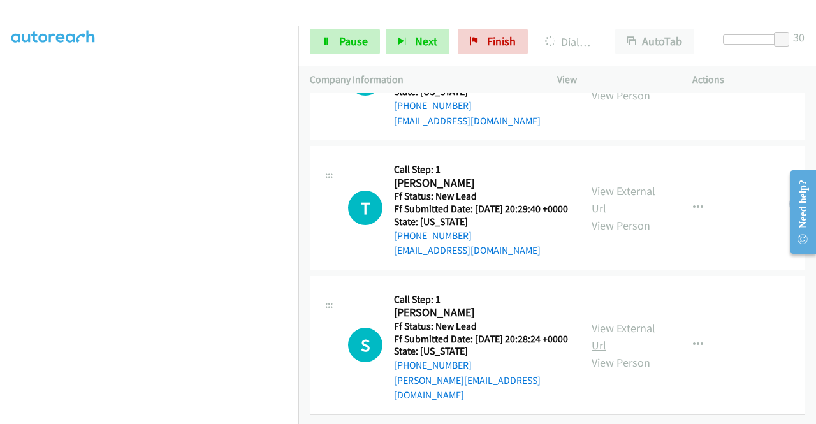
click at [625, 321] on link "View External Url" at bounding box center [624, 337] width 64 height 32
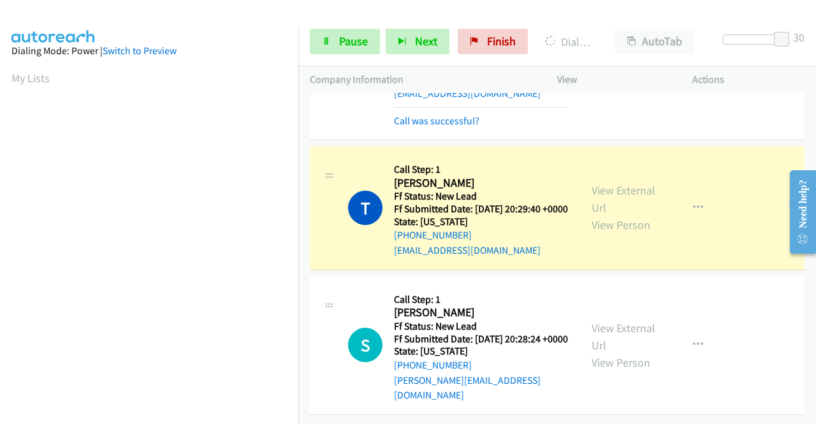
scroll to position [291, 0]
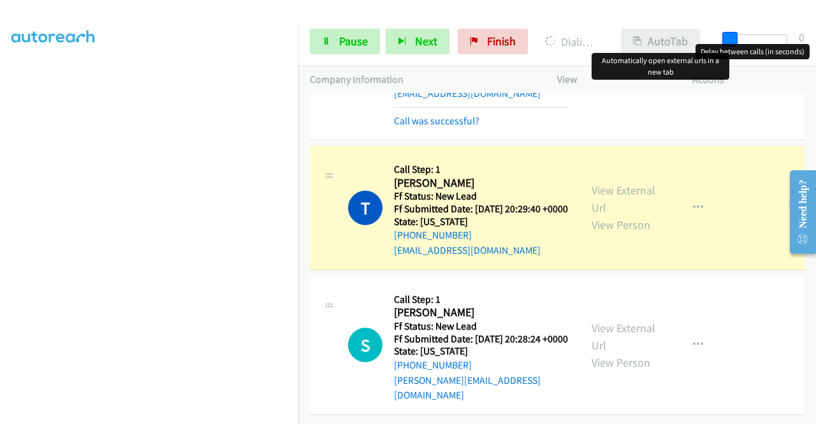
drag, startPoint x: 782, startPoint y: 34, endPoint x: 696, endPoint y: 41, distance: 85.7
click at [696, 41] on div "Start Calls Pause Next Finish Dialing Thonas Jones AutoTab AutoTab 0" at bounding box center [557, 41] width 518 height 49
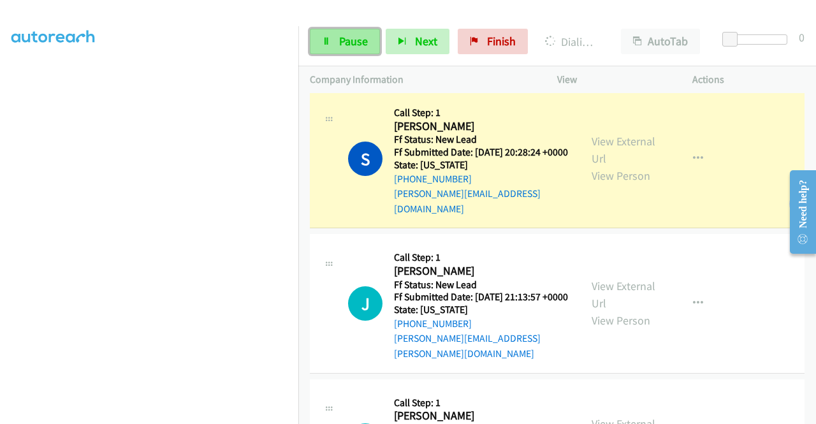
click at [348, 40] on span "Pause" at bounding box center [353, 41] width 29 height 15
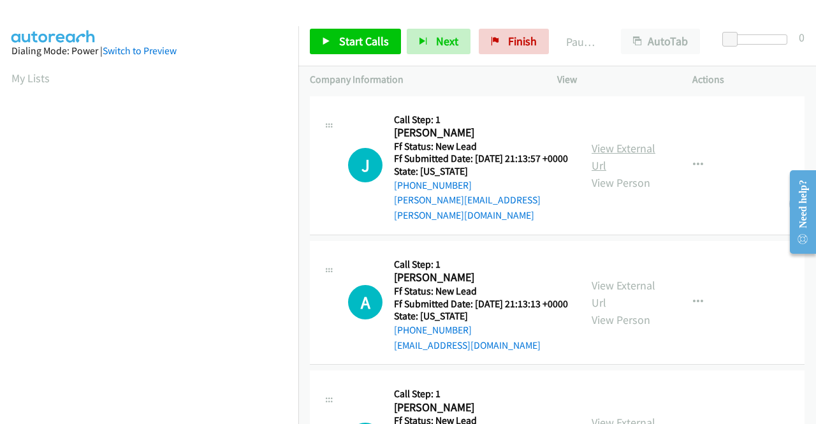
click at [626, 152] on link "View External Url" at bounding box center [624, 157] width 64 height 32
click at [628, 290] on link "View External Url" at bounding box center [624, 294] width 64 height 32
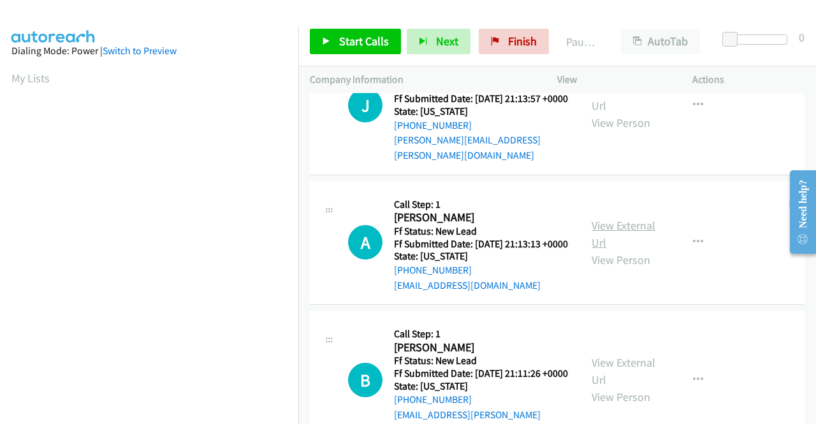
scroll to position [128, 0]
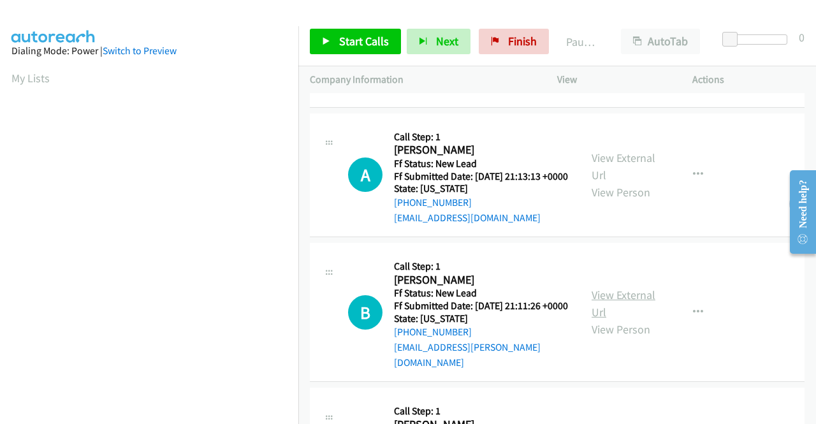
click at [633, 298] on link "View External Url" at bounding box center [624, 304] width 64 height 32
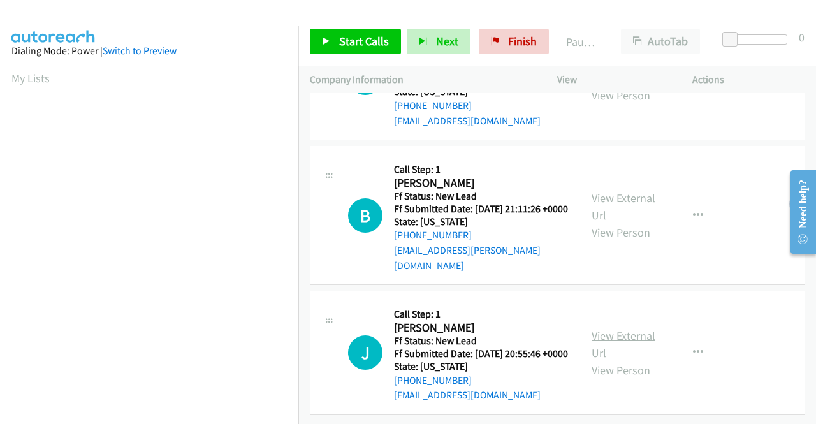
click at [631, 328] on link "View External Url" at bounding box center [624, 344] width 64 height 32
click at [352, 45] on span "Start Calls" at bounding box center [364, 41] width 50 height 15
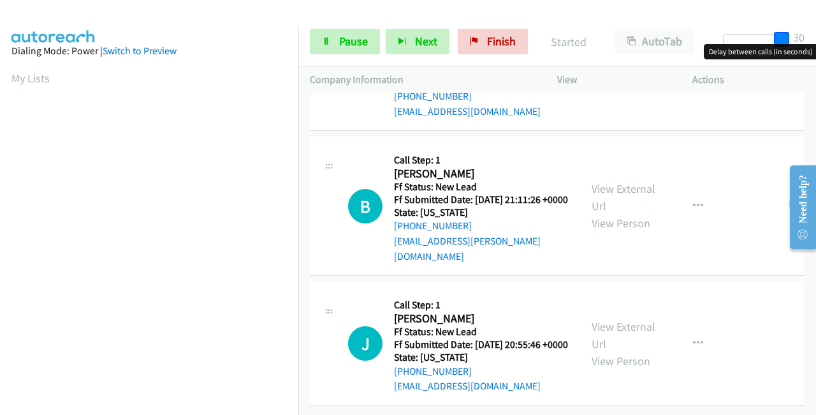
drag, startPoint x: 759, startPoint y: 33, endPoint x: 816, endPoint y: 24, distance: 57.5
click at [816, 24] on div "Start Calls Pause Next Finish Started AutoTab AutoTab 30" at bounding box center [557, 41] width 518 height 49
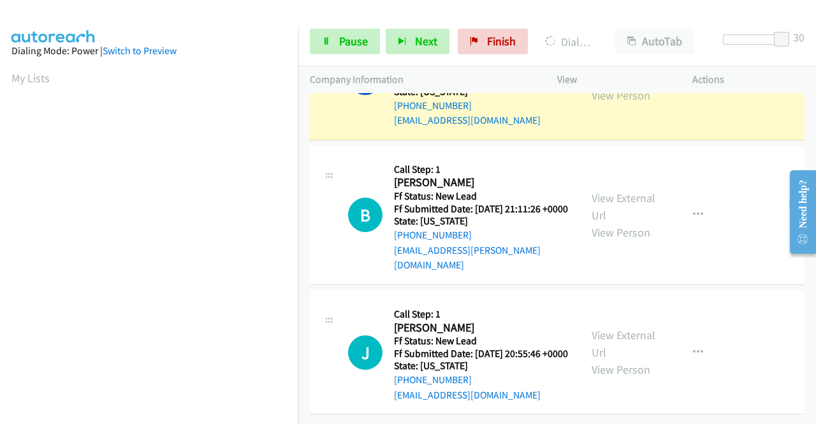
scroll to position [291, 0]
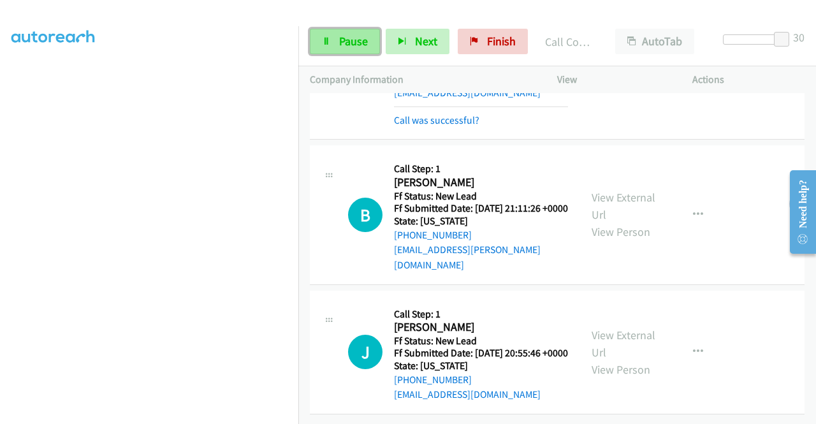
click at [357, 42] on span "Pause" at bounding box center [353, 41] width 29 height 15
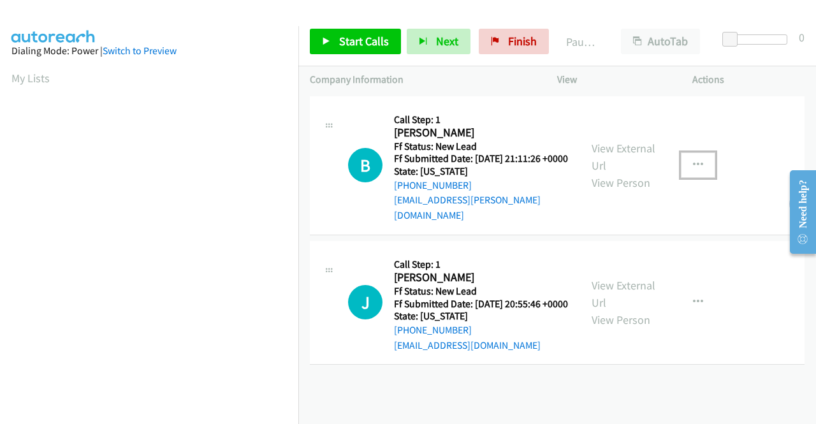
click at [684, 163] on button "button" at bounding box center [698, 165] width 34 height 26
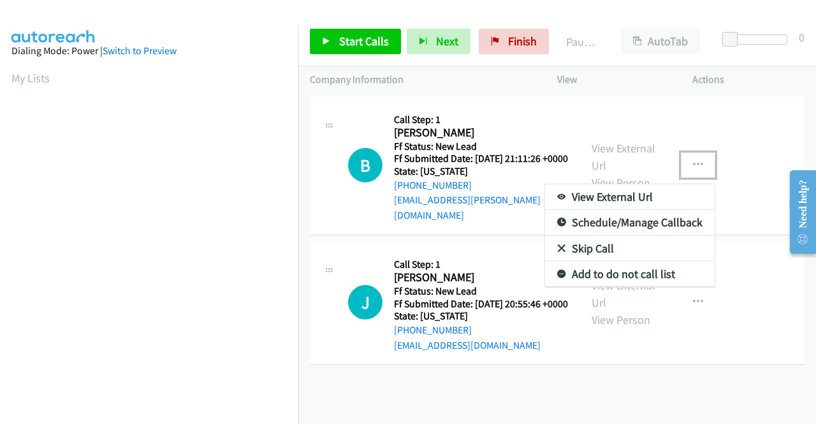
click at [601, 240] on link "Skip Call" at bounding box center [630, 249] width 170 height 26
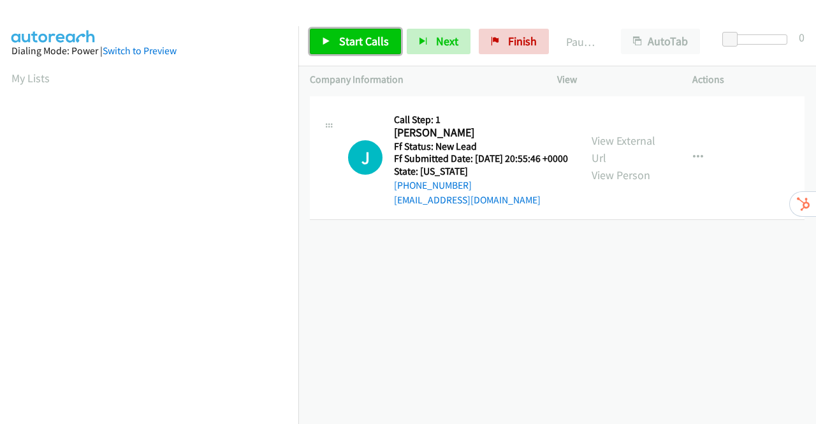
click at [354, 36] on span "Start Calls" at bounding box center [364, 41] width 50 height 15
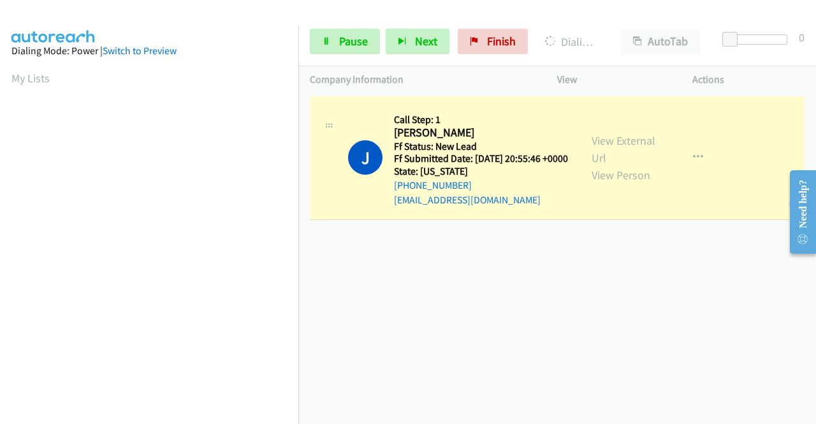
scroll to position [291, 0]
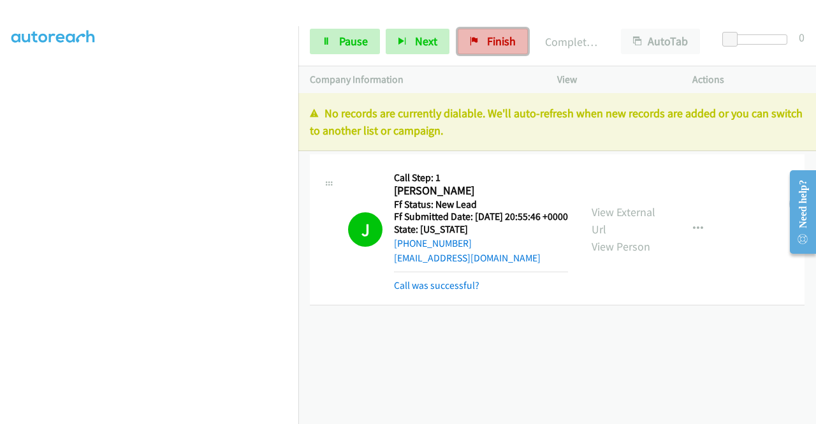
click at [496, 42] on span "Finish" at bounding box center [501, 41] width 29 height 15
